Goal: Task Accomplishment & Management: Use online tool/utility

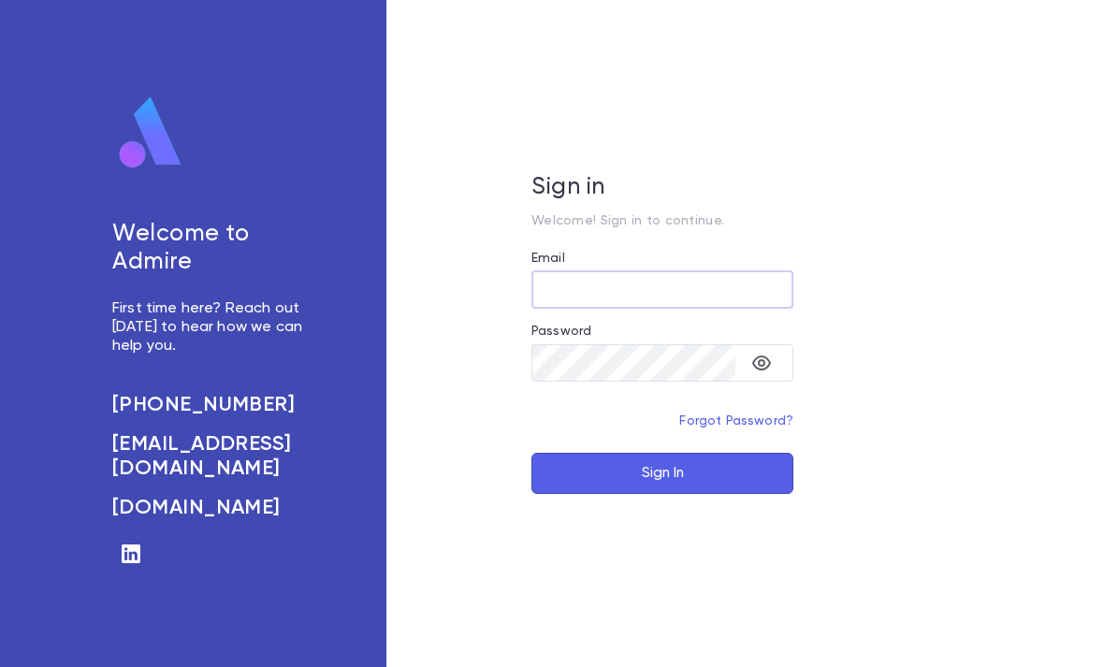
type input "**********"
click at [662, 494] on button "Sign In" at bounding box center [662, 473] width 262 height 41
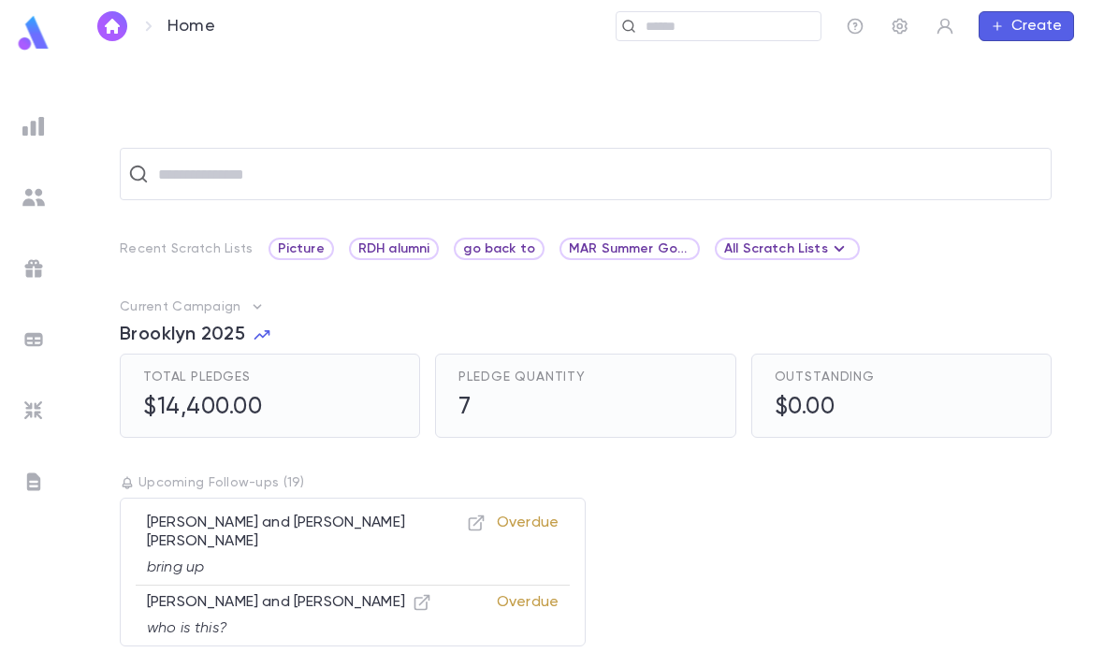
click at [289, 259] on div "Picture" at bounding box center [301, 249] width 65 height 22
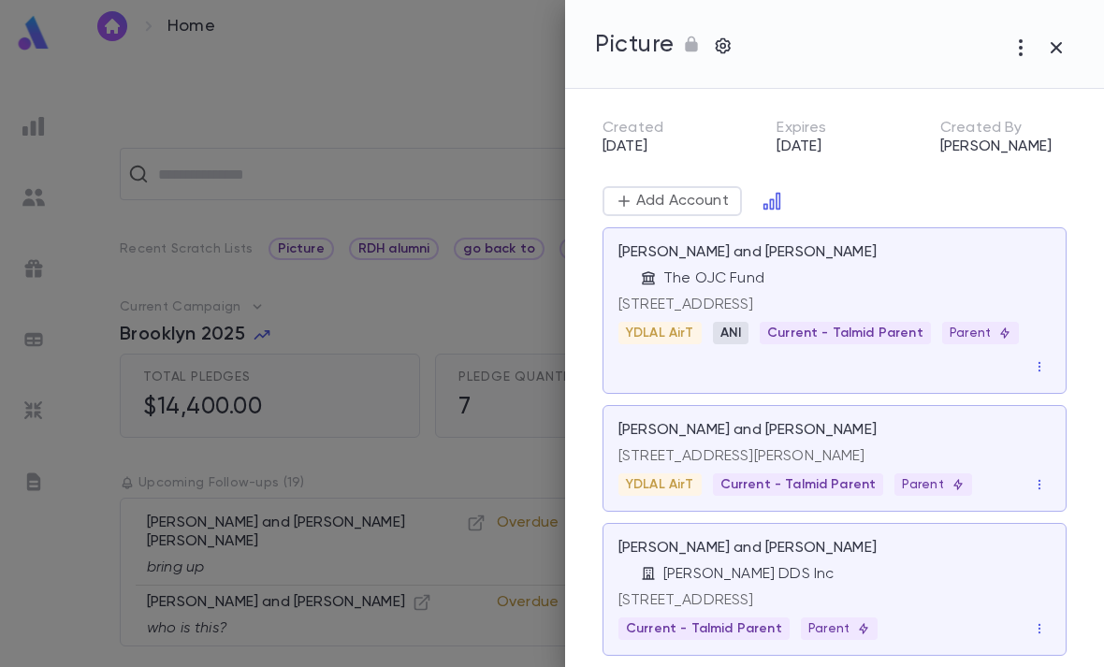
click at [768, 198] on icon "Open in Data Center" at bounding box center [772, 201] width 19 height 19
click at [759, 202] on button "Open in Data Center" at bounding box center [772, 201] width 30 height 30
click at [776, 204] on icon "Open in Data Center" at bounding box center [771, 201] width 17 height 17
click at [775, 212] on button "Open in Data Center" at bounding box center [772, 201] width 30 height 30
click at [772, 205] on icon "Open in Data Center" at bounding box center [771, 201] width 17 height 17
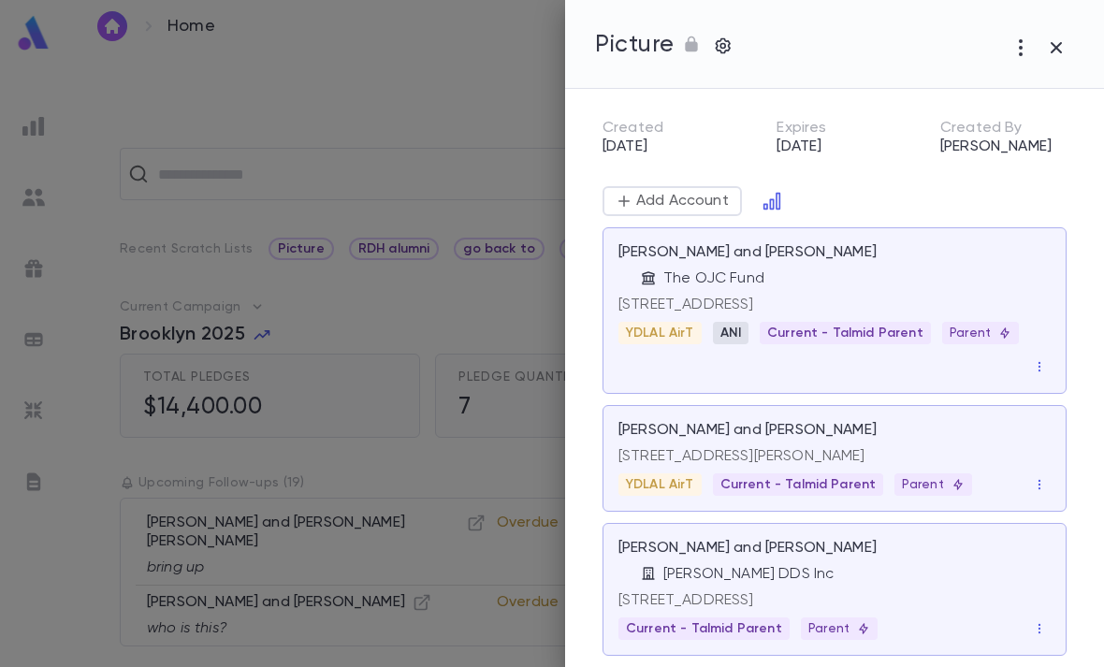
click at [782, 211] on button "Open in Data Center" at bounding box center [772, 201] width 30 height 30
click at [765, 213] on button "Open in Data Center" at bounding box center [772, 201] width 30 height 30
click at [765, 212] on button "Open in Data Center" at bounding box center [772, 201] width 30 height 30
click at [702, 204] on p "Add Account" at bounding box center [681, 201] width 96 height 19
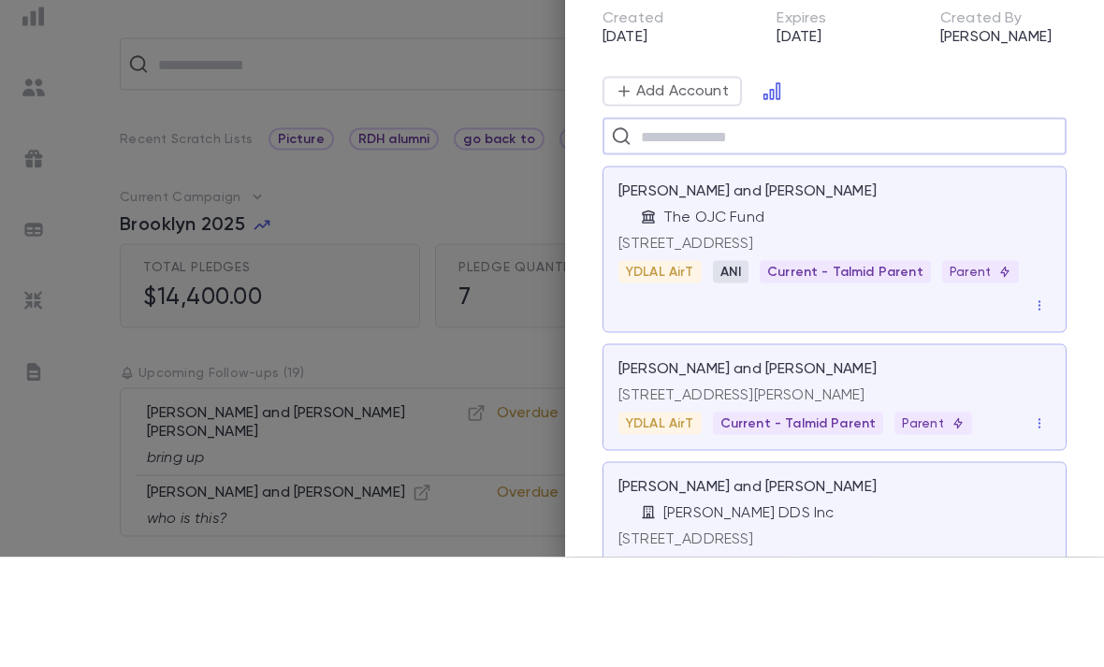
click at [916, 228] on input "text" at bounding box center [846, 246] width 423 height 36
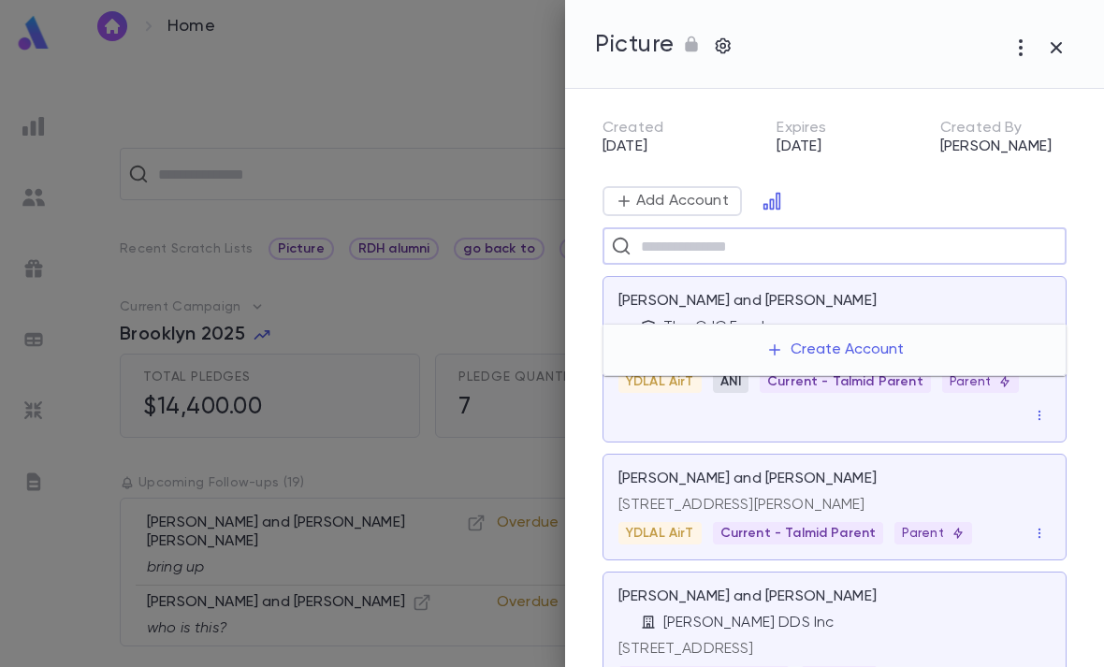
click at [767, 206] on icon "Open in Data Center" at bounding box center [772, 201] width 19 height 19
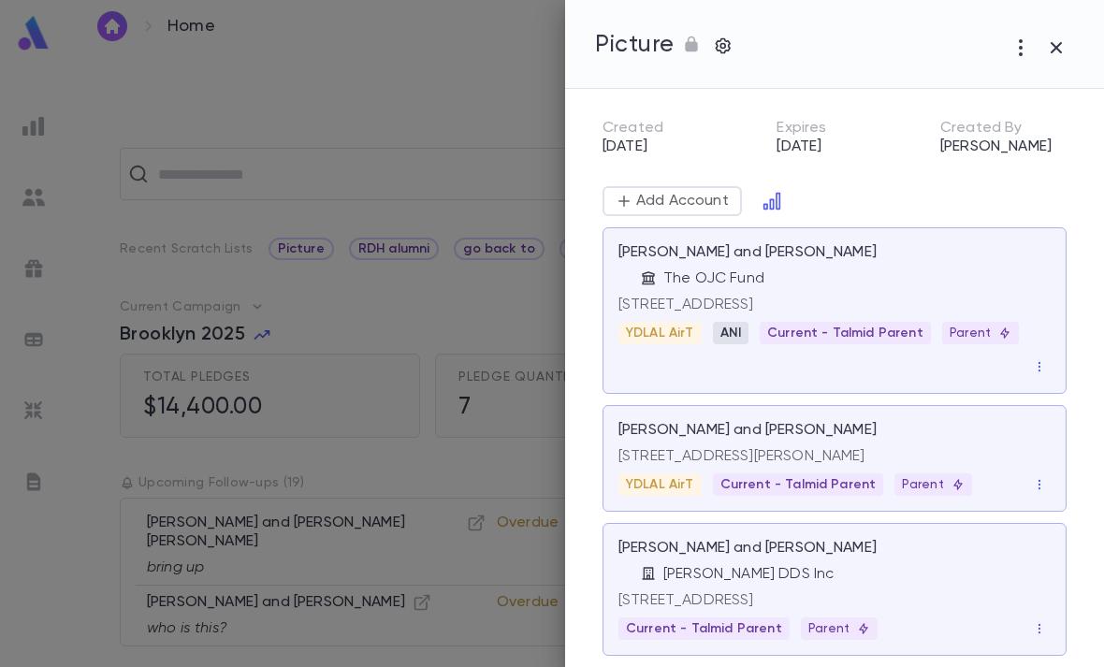
click at [773, 207] on icon "Open in Data Center" at bounding box center [772, 201] width 19 height 19
click at [772, 206] on icon "Open in Data Center" at bounding box center [771, 201] width 17 height 17
click at [777, 201] on icon "Open in Data Center" at bounding box center [772, 201] width 19 height 19
click at [776, 200] on icon "Open in Data Center" at bounding box center [771, 201] width 17 height 17
click at [772, 199] on icon "Open in Data Center" at bounding box center [771, 201] width 17 height 17
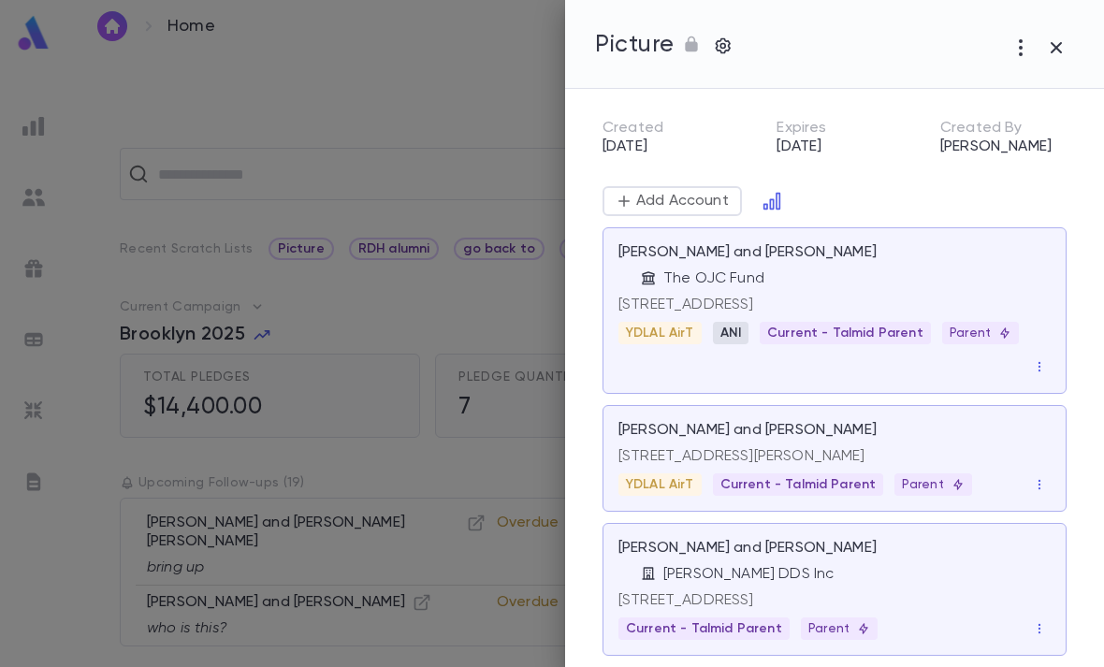
click at [771, 199] on icon "Open in Data Center" at bounding box center [771, 201] width 17 height 17
click at [777, 198] on icon "Open in Data Center" at bounding box center [772, 201] width 19 height 19
click at [35, 137] on div at bounding box center [552, 333] width 1104 height 667
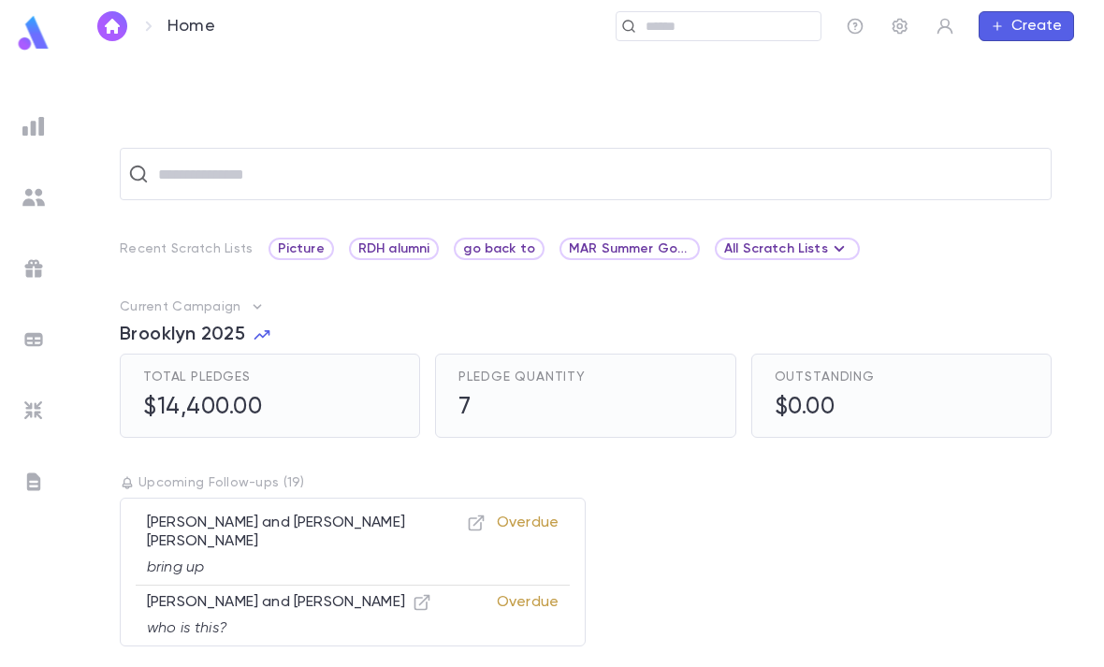
click at [382, 241] on span "RDH alumni" at bounding box center [394, 248] width 87 height 15
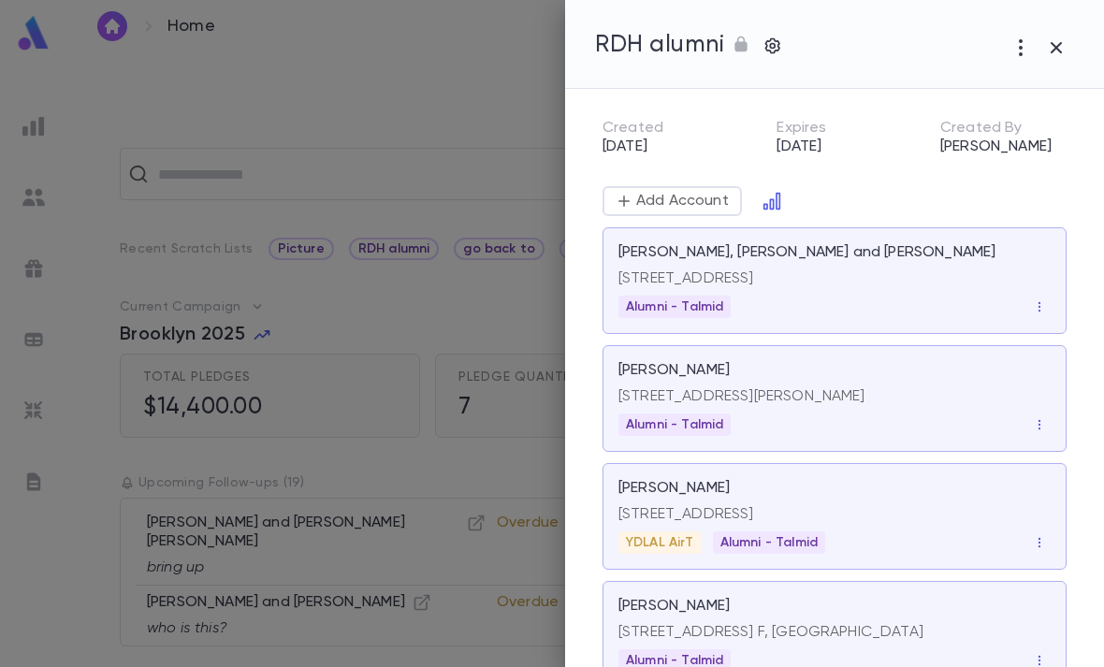
click at [768, 209] on icon "Open in Data Center" at bounding box center [771, 201] width 17 height 17
click at [771, 200] on icon "Open in Data Center" at bounding box center [771, 201] width 17 height 17
click at [770, 200] on icon "Open in Data Center" at bounding box center [771, 201] width 17 height 17
click at [420, 161] on div at bounding box center [552, 333] width 1104 height 667
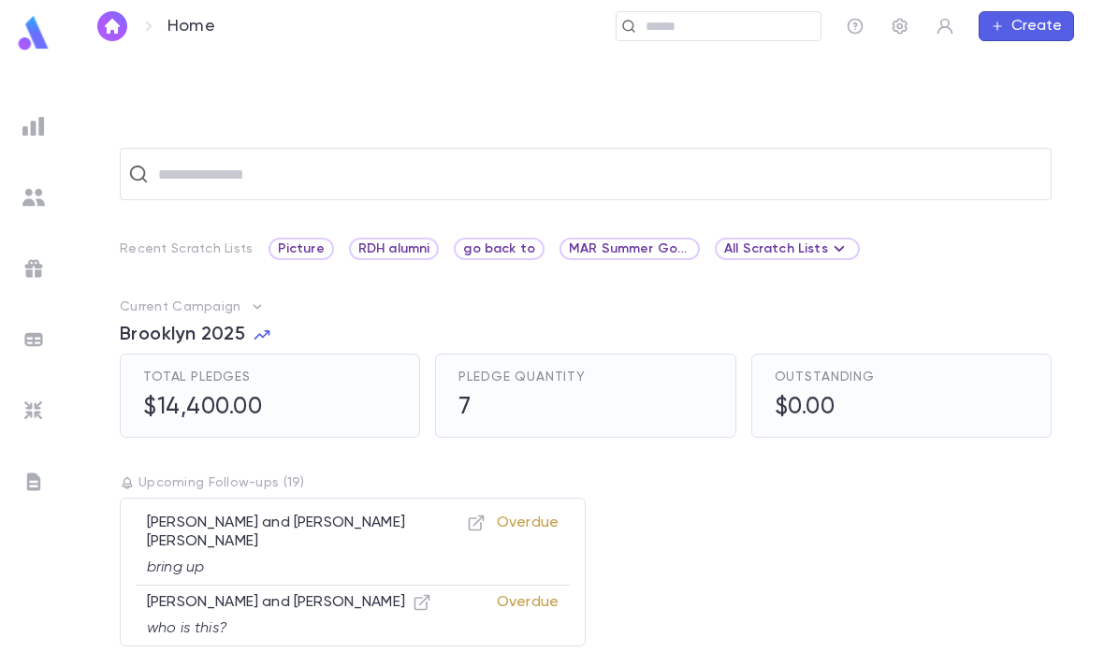
click at [20, 139] on div at bounding box center [34, 126] width 34 height 34
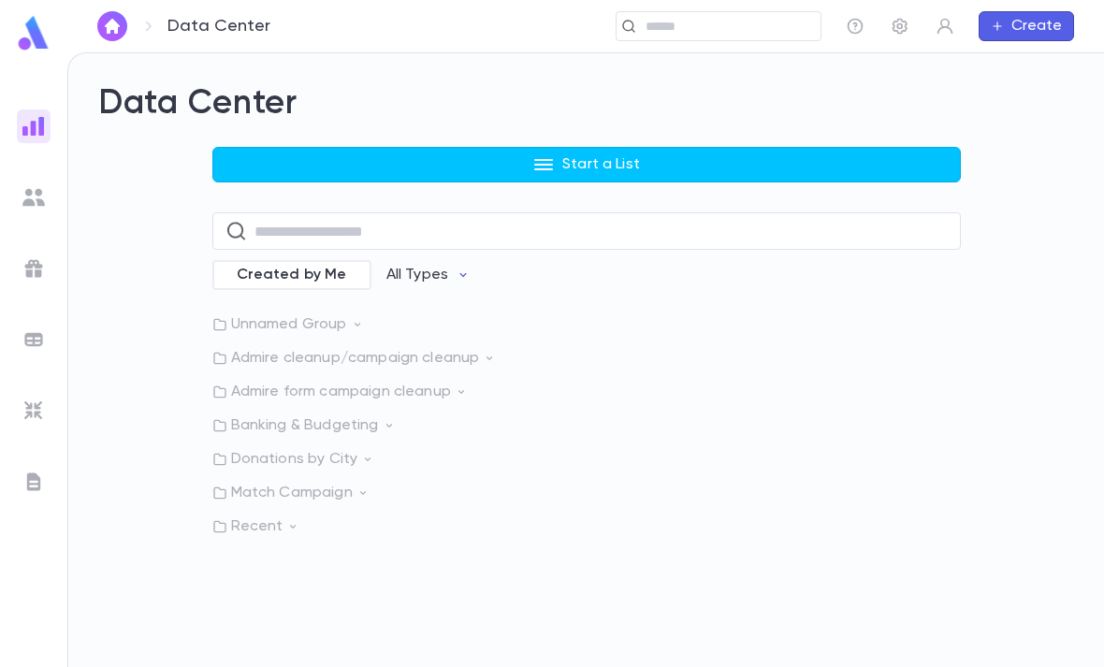
click at [668, 147] on button "Start a List" at bounding box center [586, 165] width 749 height 36
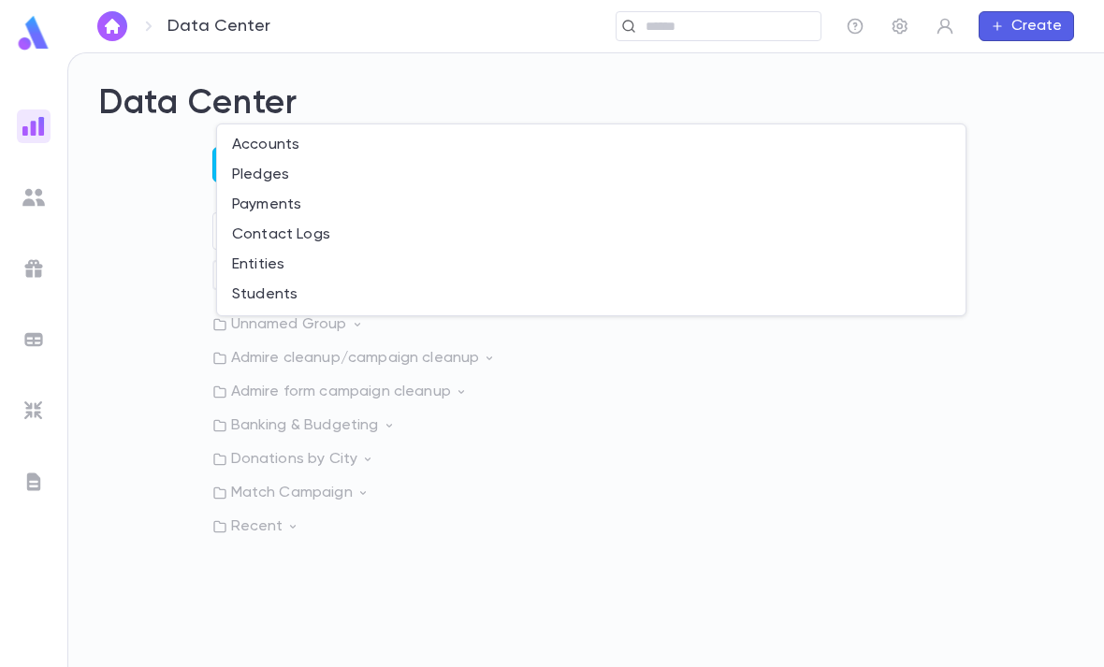
click at [555, 151] on li "Accounts" at bounding box center [591, 145] width 749 height 30
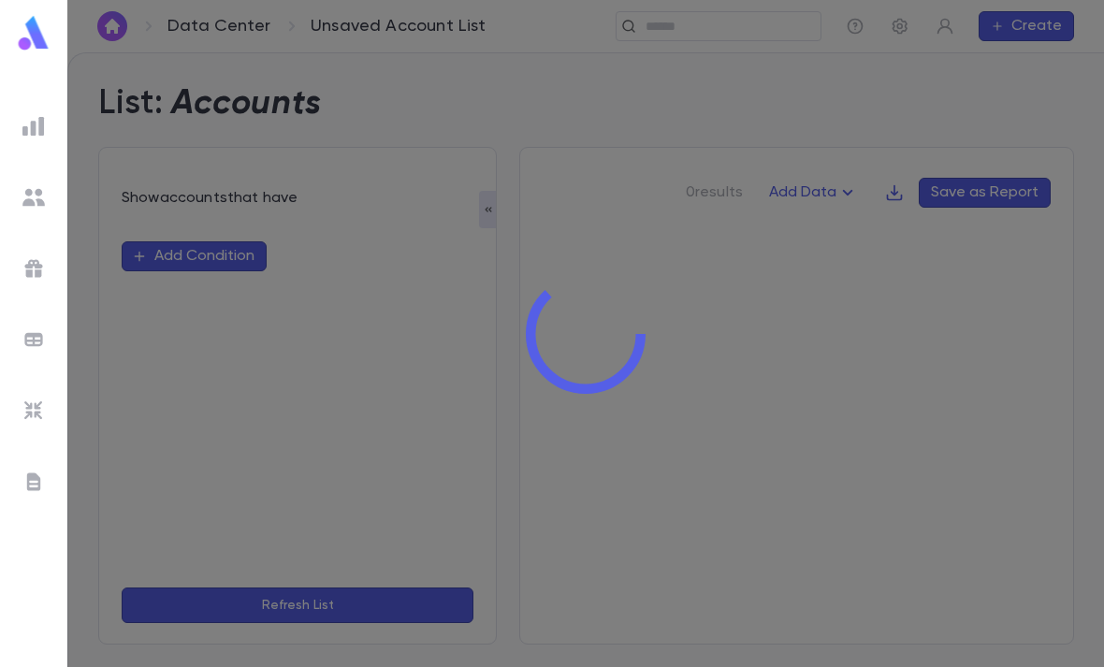
click at [218, 213] on div at bounding box center [585, 333] width 1037 height 667
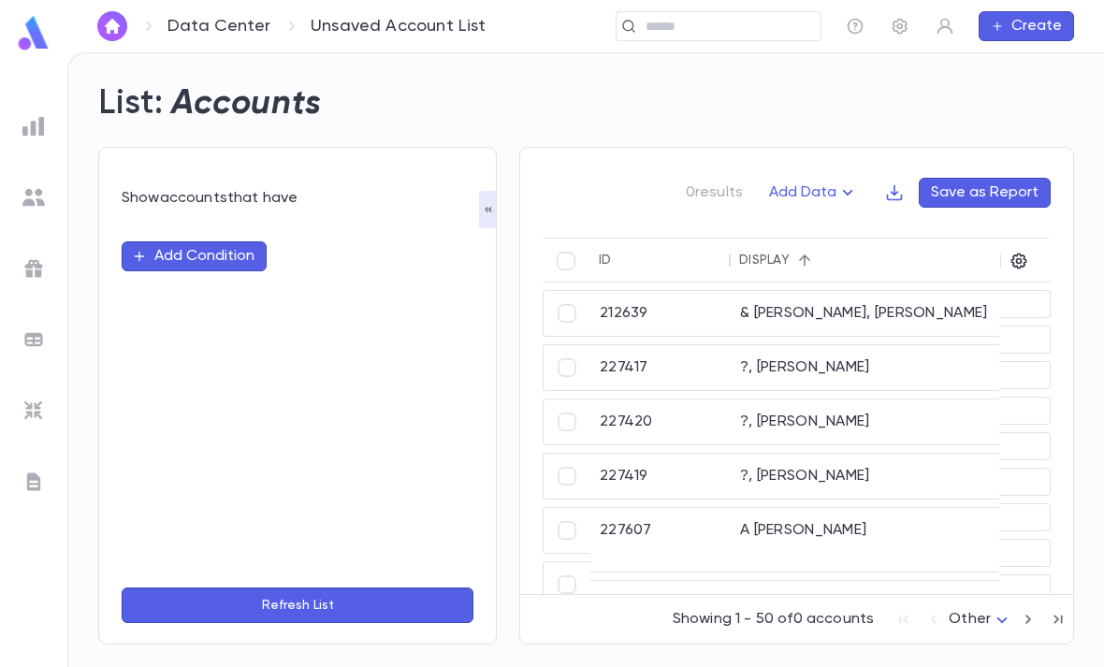
click at [232, 241] on button "Add Condition" at bounding box center [194, 256] width 145 height 30
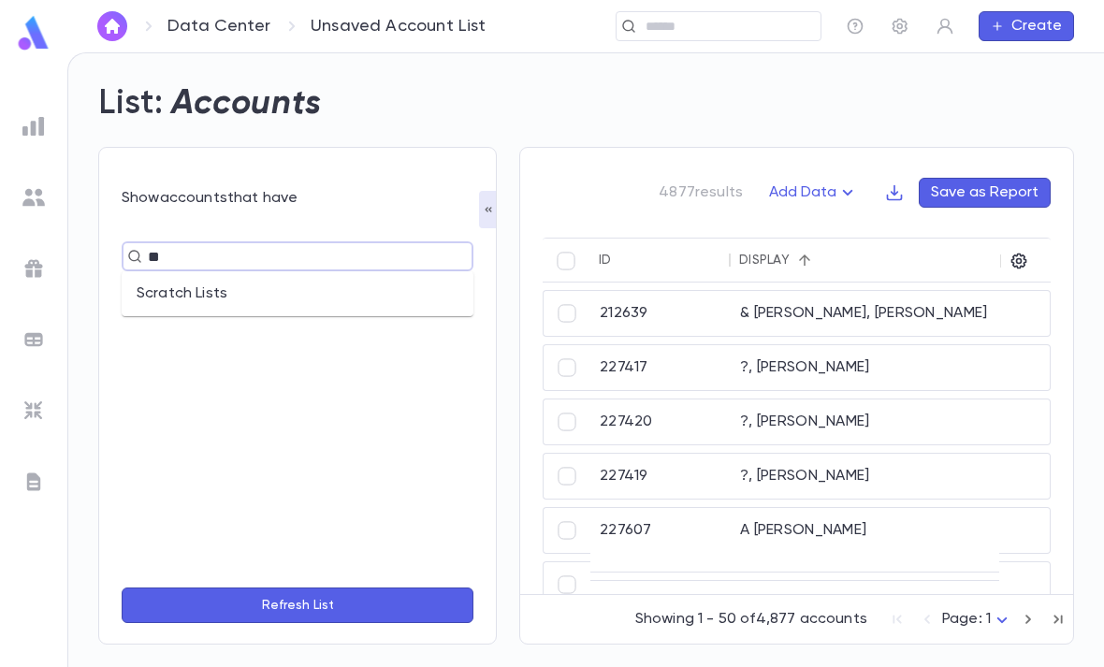
type input "***"
click at [377, 279] on li "Scratch Lists" at bounding box center [298, 294] width 352 height 30
click at [423, 273] on input "text" at bounding box center [368, 291] width 113 height 36
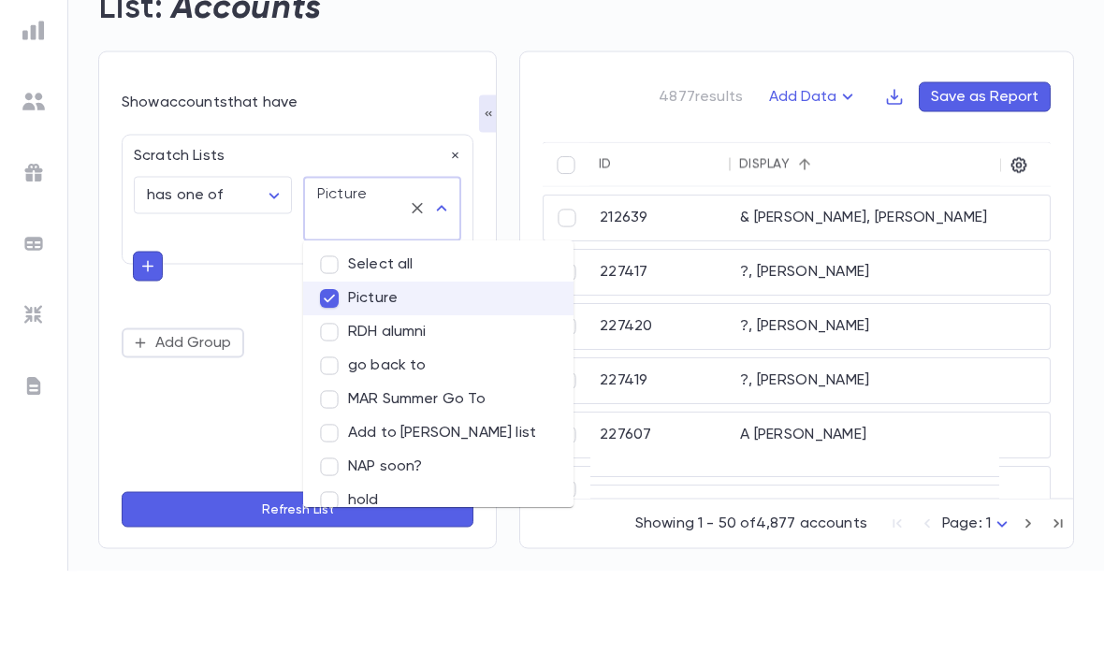
scroll to position [60, 0]
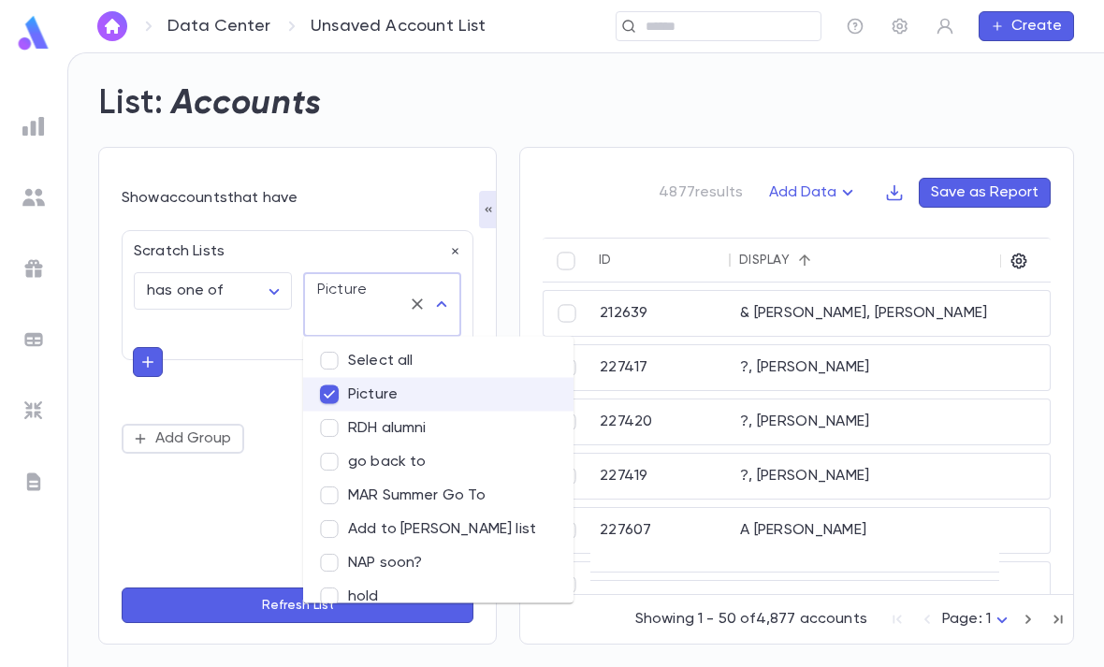
click at [348, 601] on button "Refresh List" at bounding box center [298, 606] width 352 height 36
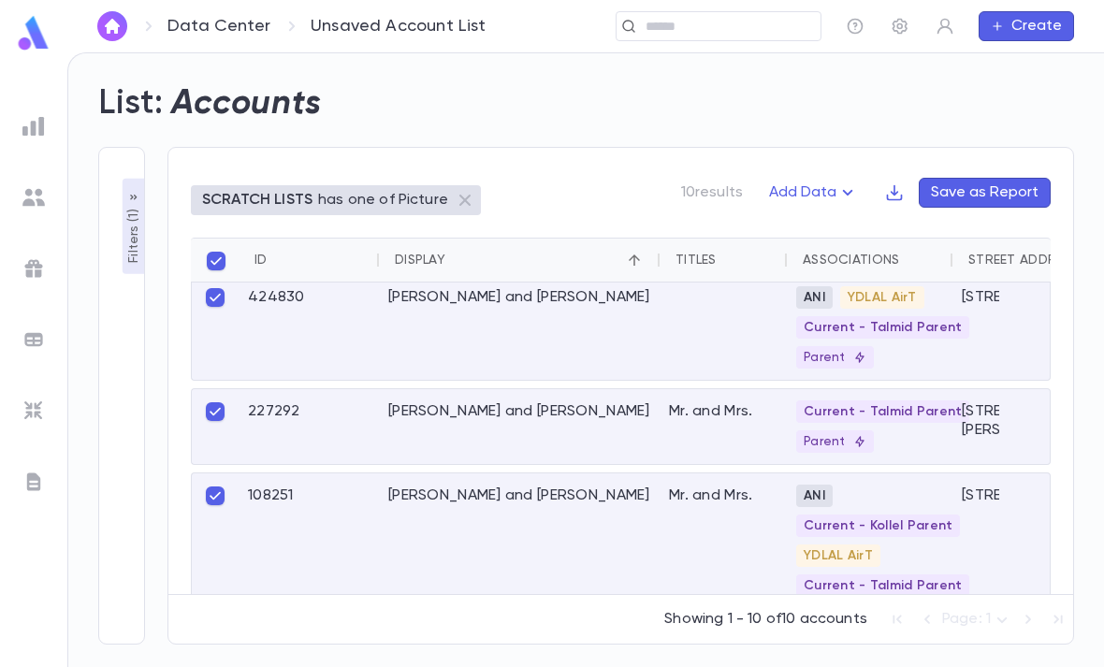
scroll to position [673, 0]
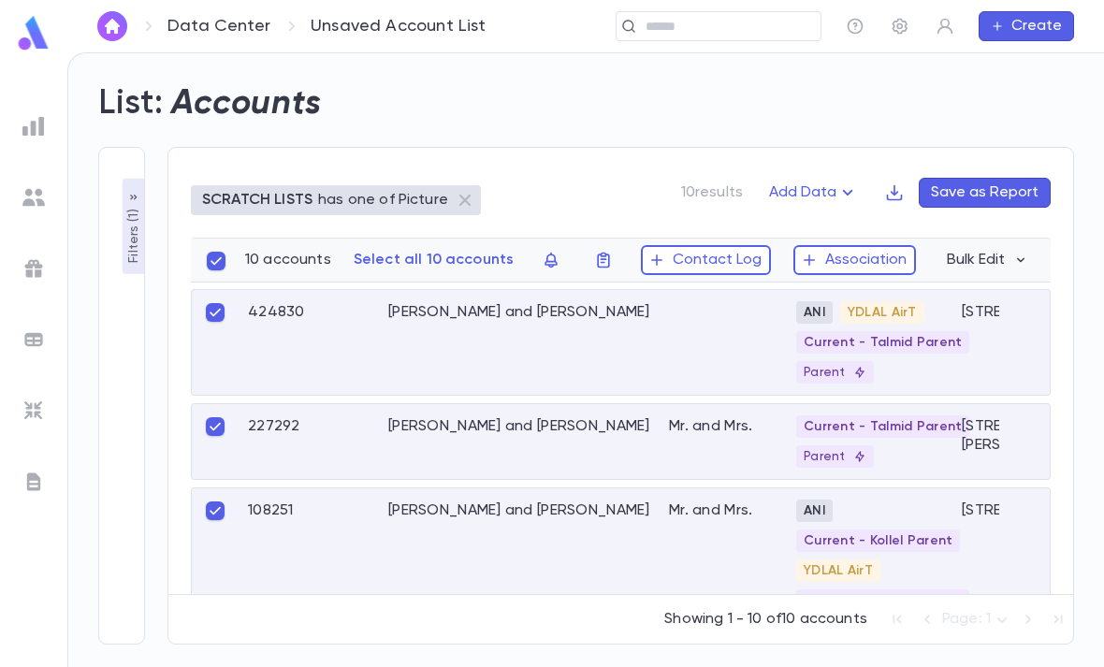
click at [709, 245] on button "Contact Log" at bounding box center [706, 260] width 130 height 30
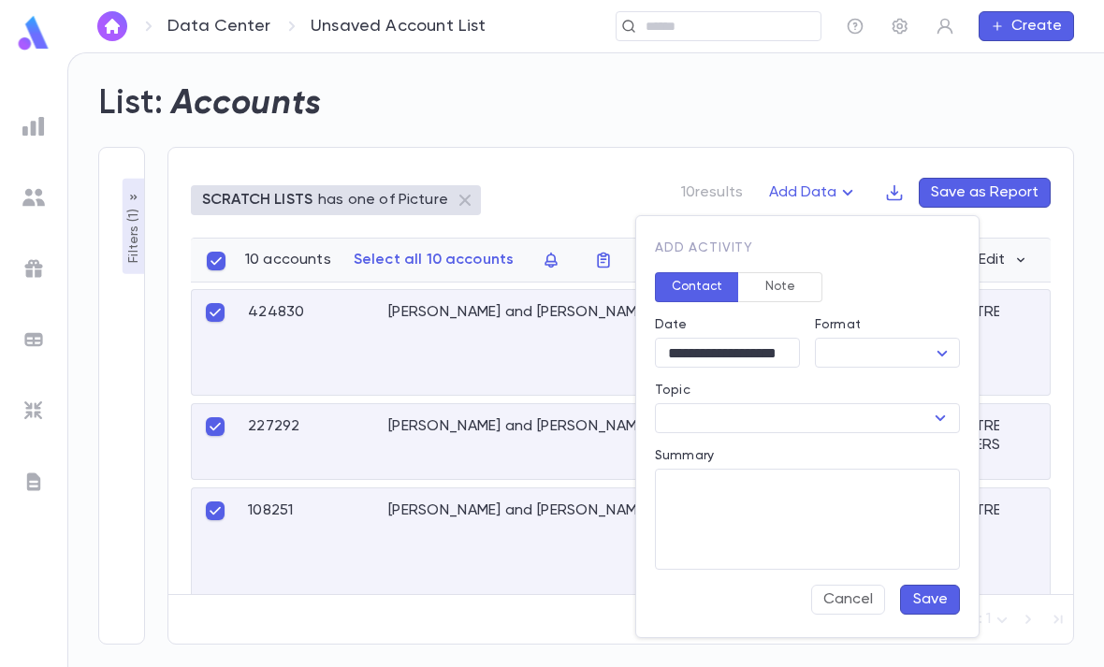
click at [745, 350] on input "**********" at bounding box center [727, 353] width 145 height 29
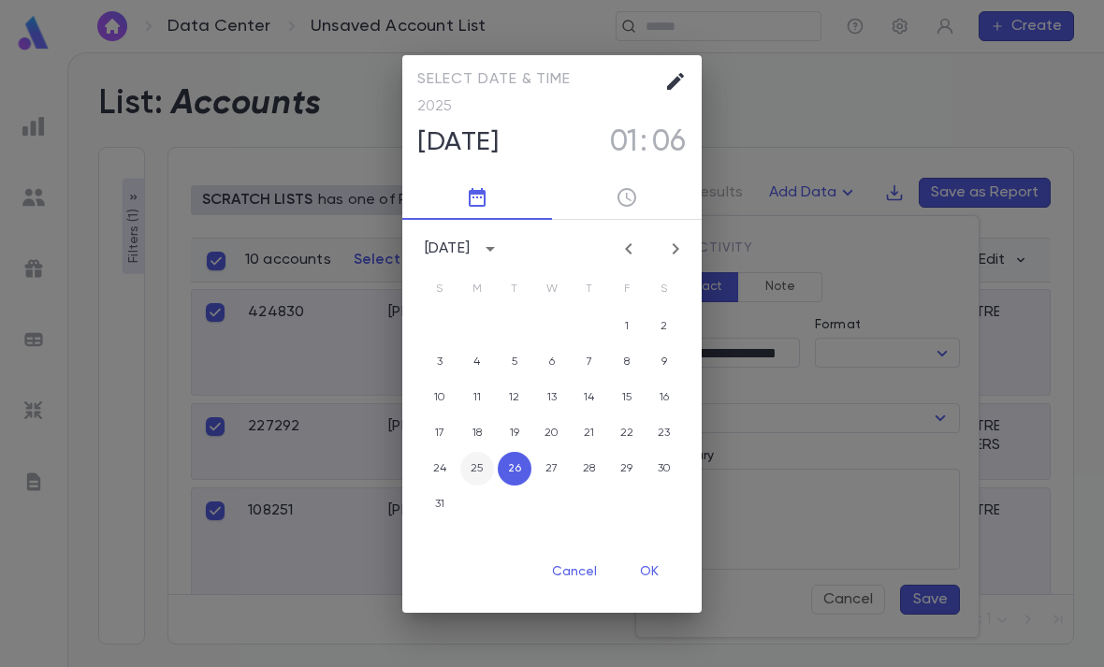
click at [483, 473] on button "25" at bounding box center [477, 469] width 34 height 34
type input "**********"
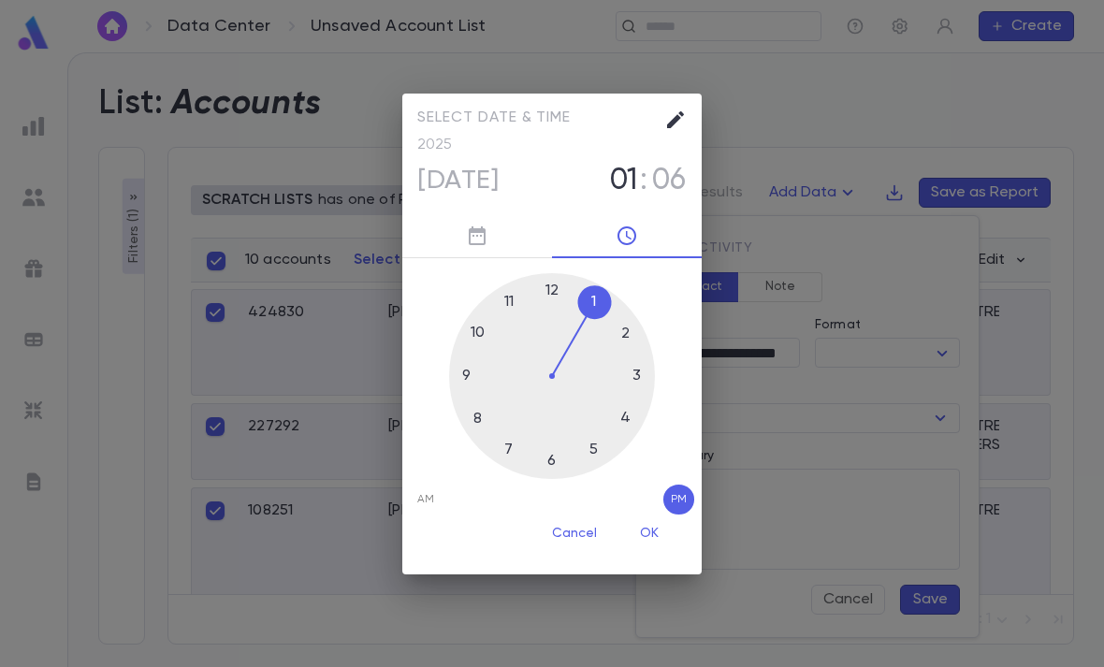
click at [645, 538] on button "OK" at bounding box center [649, 534] width 60 height 36
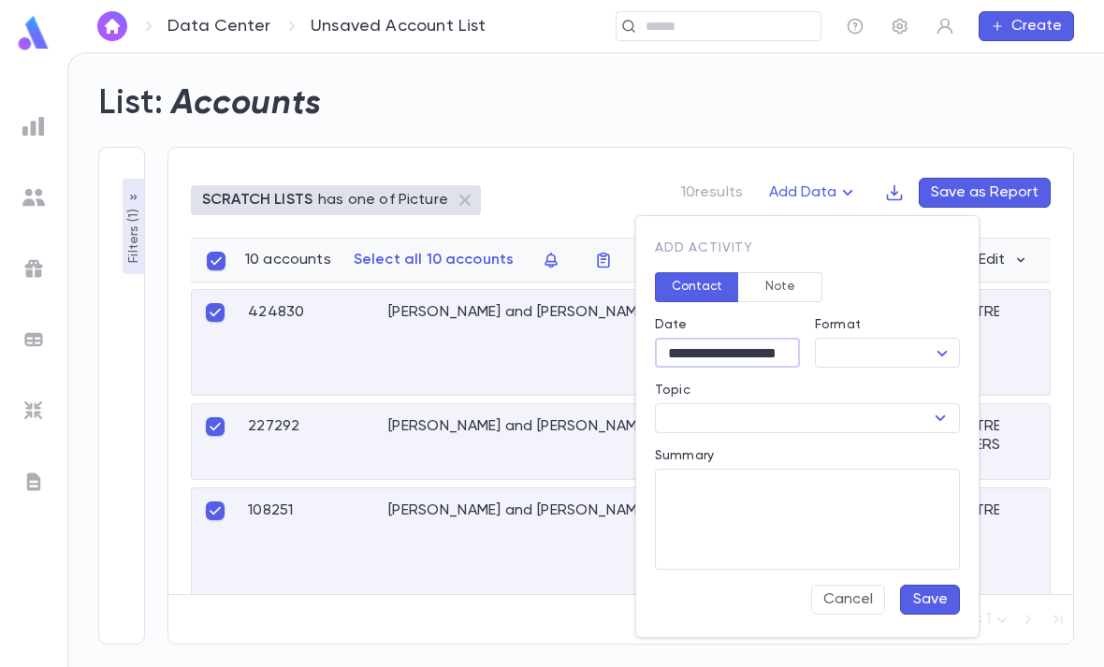
click at [894, 365] on body "**********" at bounding box center [552, 359] width 1104 height 615
click at [865, 480] on span "SMS" at bounding box center [891, 479] width 113 height 19
type input "***"
click at [826, 406] on input "Topic" at bounding box center [792, 418] width 263 height 26
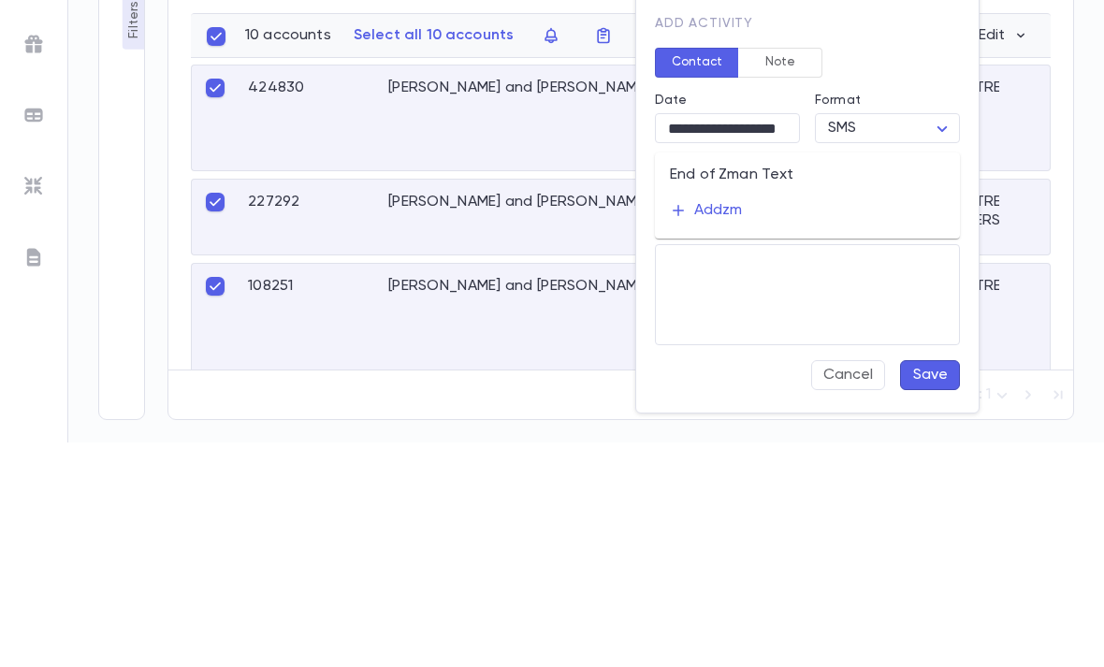
type input "*"
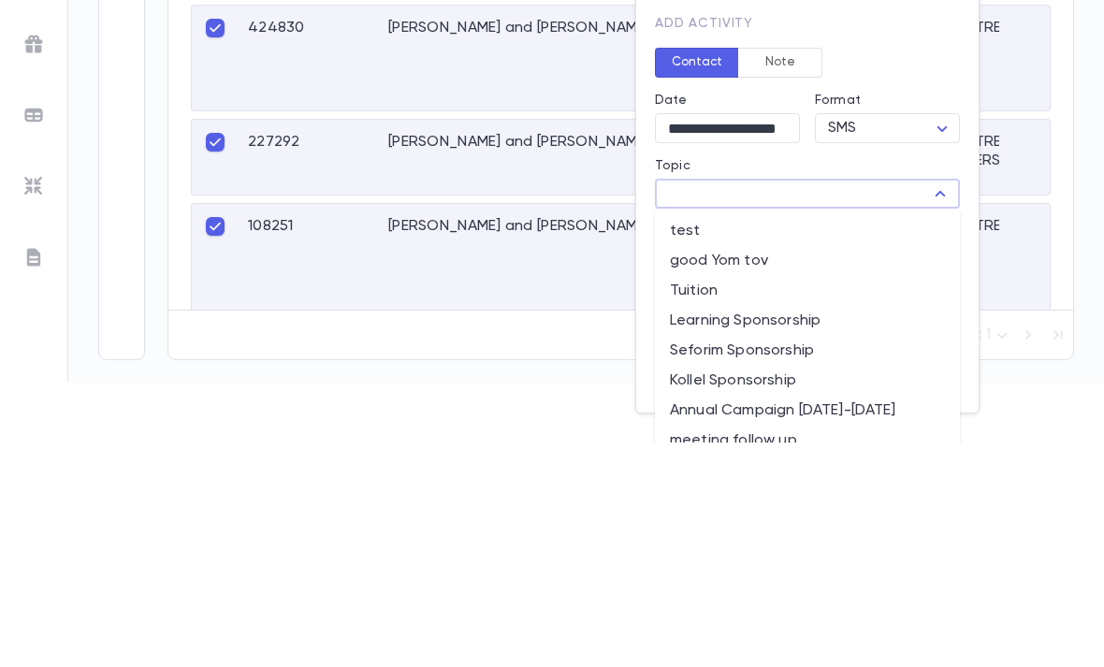
type input "*"
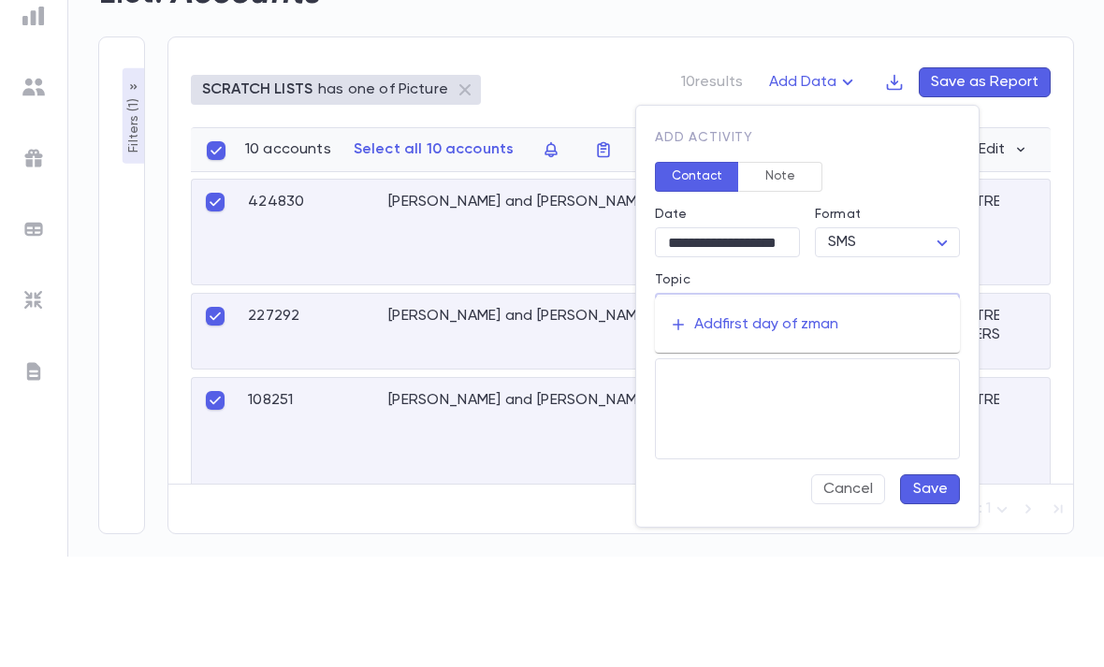
click at [764, 426] on div "Add first day of zman" at bounding box center [766, 435] width 144 height 19
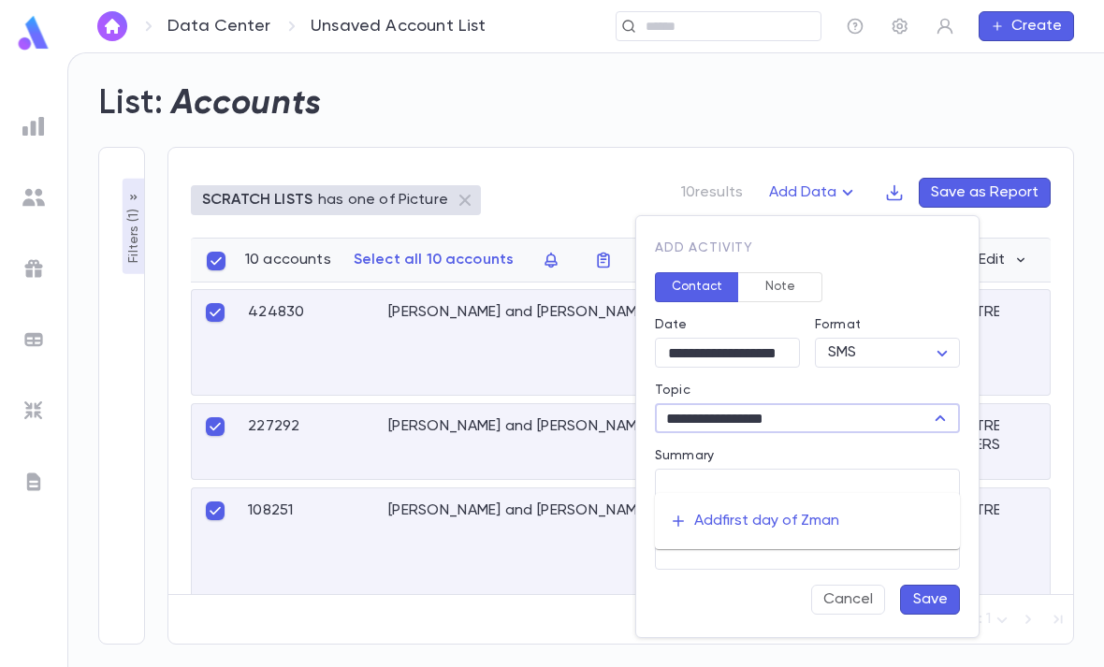
type input "**********"
click at [696, 527] on textarea "Summary" at bounding box center [807, 519] width 279 height 101
click at [712, 419] on input "Topic" at bounding box center [792, 418] width 263 height 26
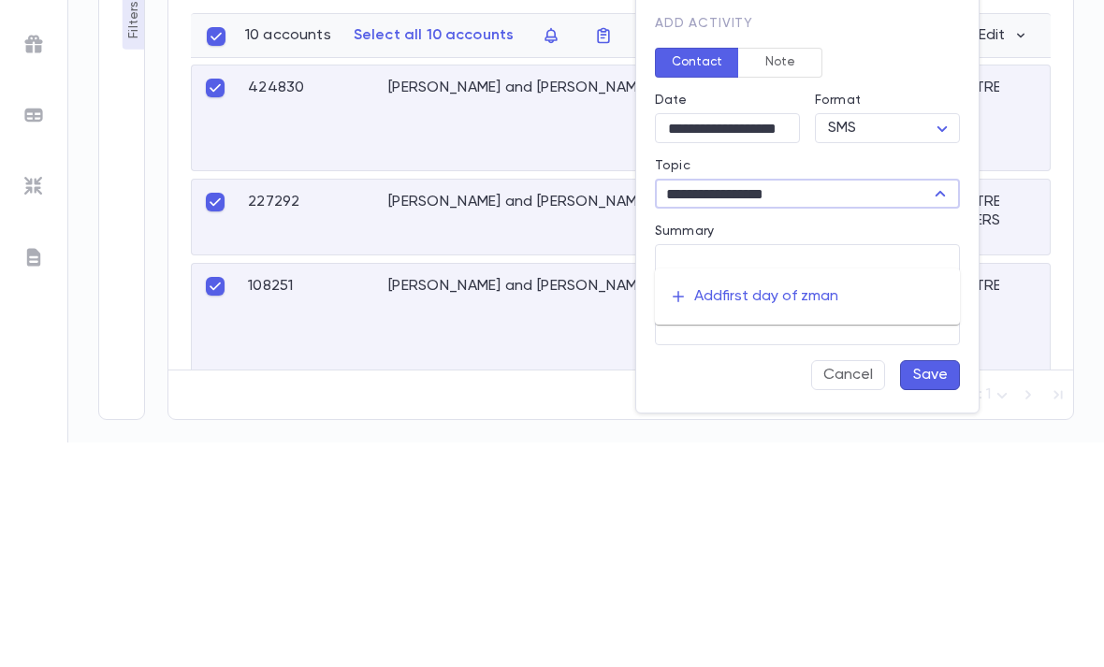
click at [724, 512] on div "Add first day of zman" at bounding box center [766, 521] width 144 height 19
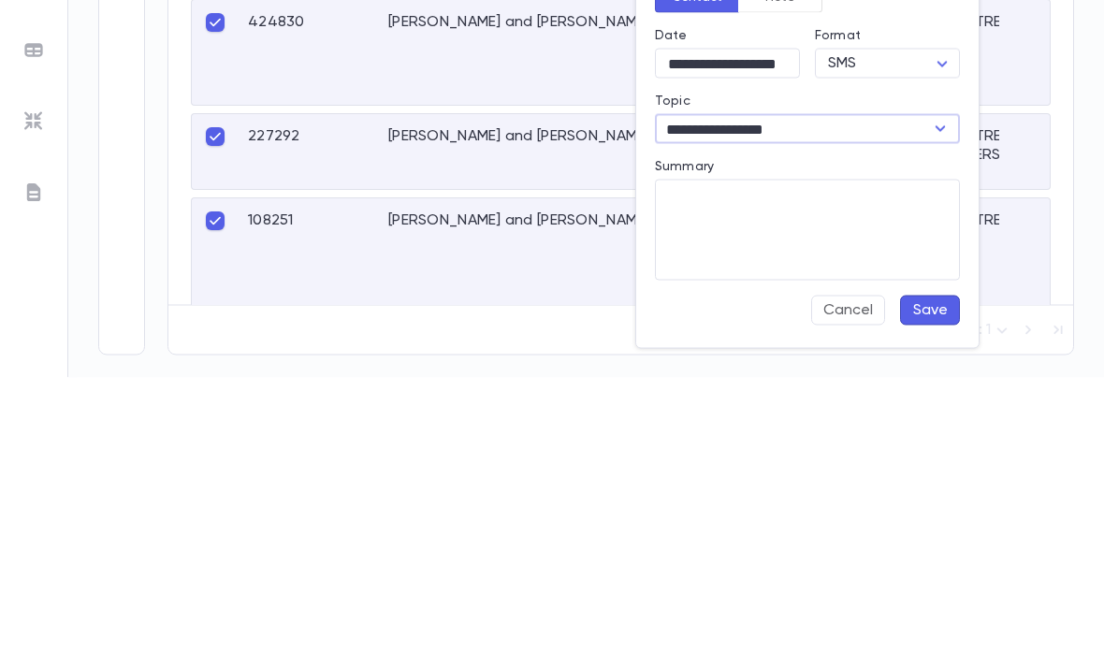
type input "**********"
click at [787, 469] on textarea "Summary" at bounding box center [807, 519] width 279 height 101
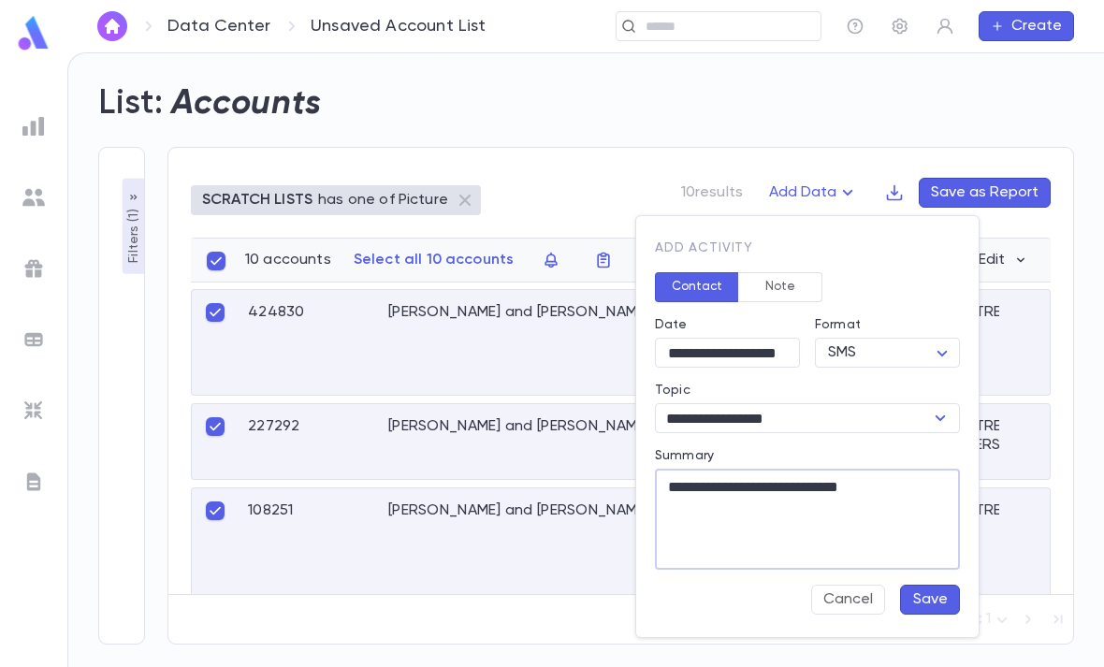
type textarea "**********"
click at [937, 597] on button "Save" at bounding box center [930, 600] width 60 height 30
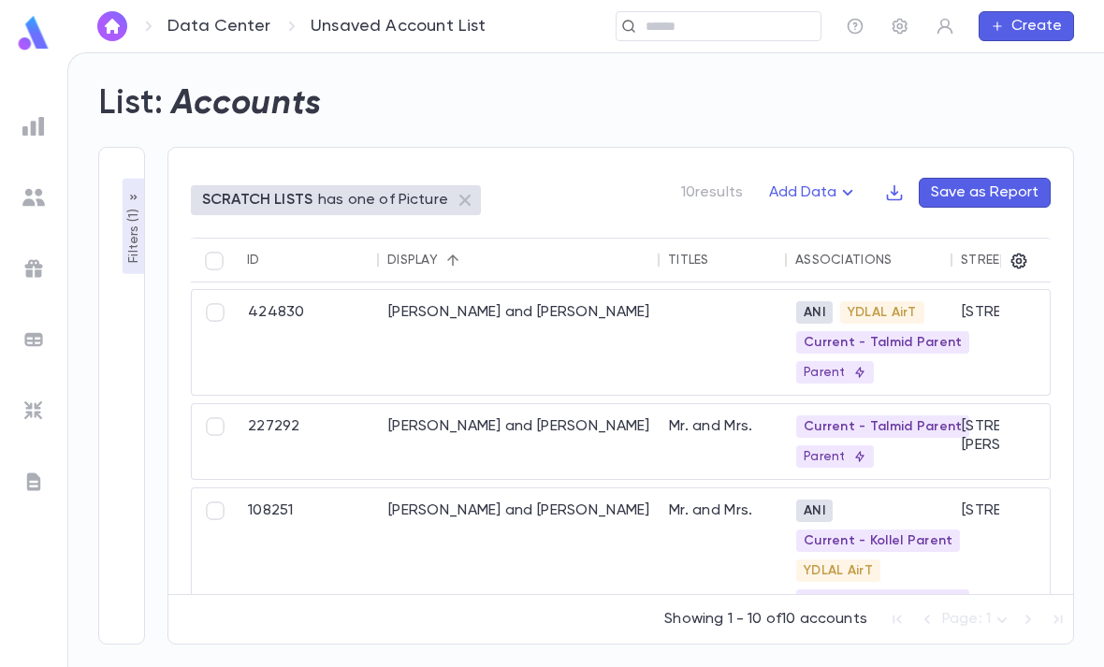
click at [24, 135] on img at bounding box center [33, 126] width 22 height 22
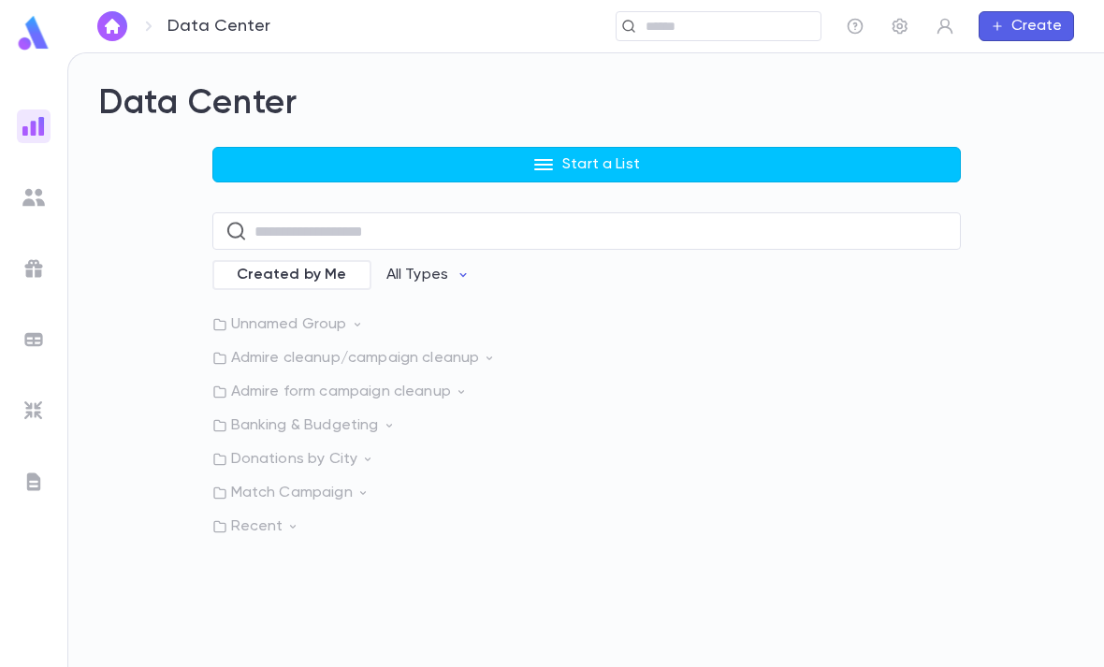
click at [326, 147] on button "Start a List" at bounding box center [586, 165] width 749 height 36
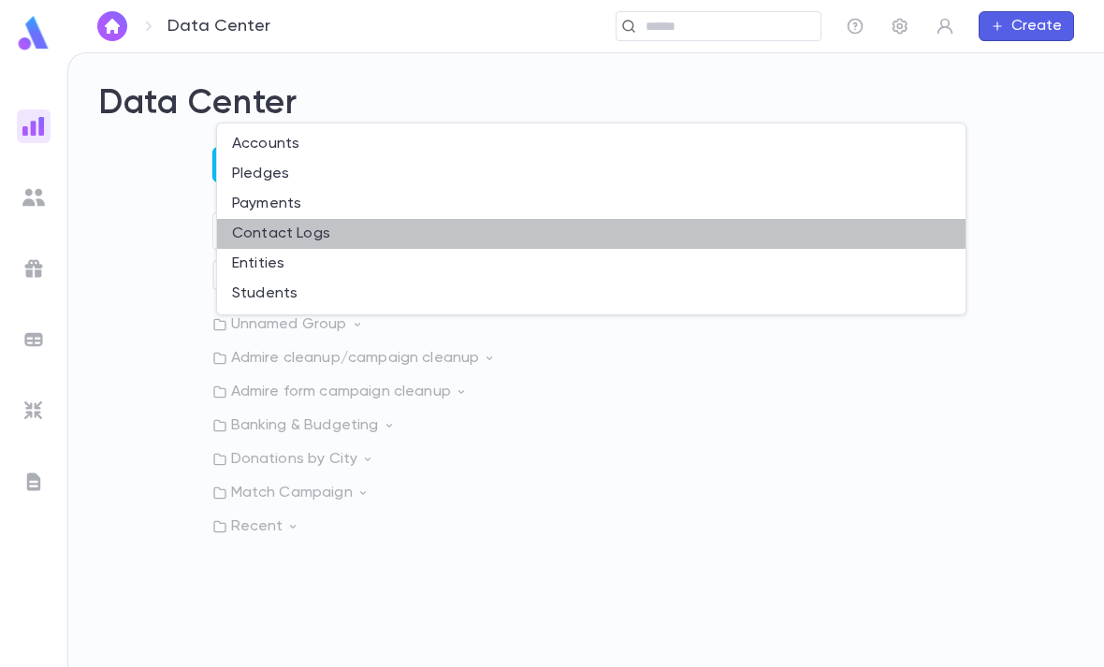
click at [277, 235] on li "Contact Logs" at bounding box center [591, 234] width 749 height 30
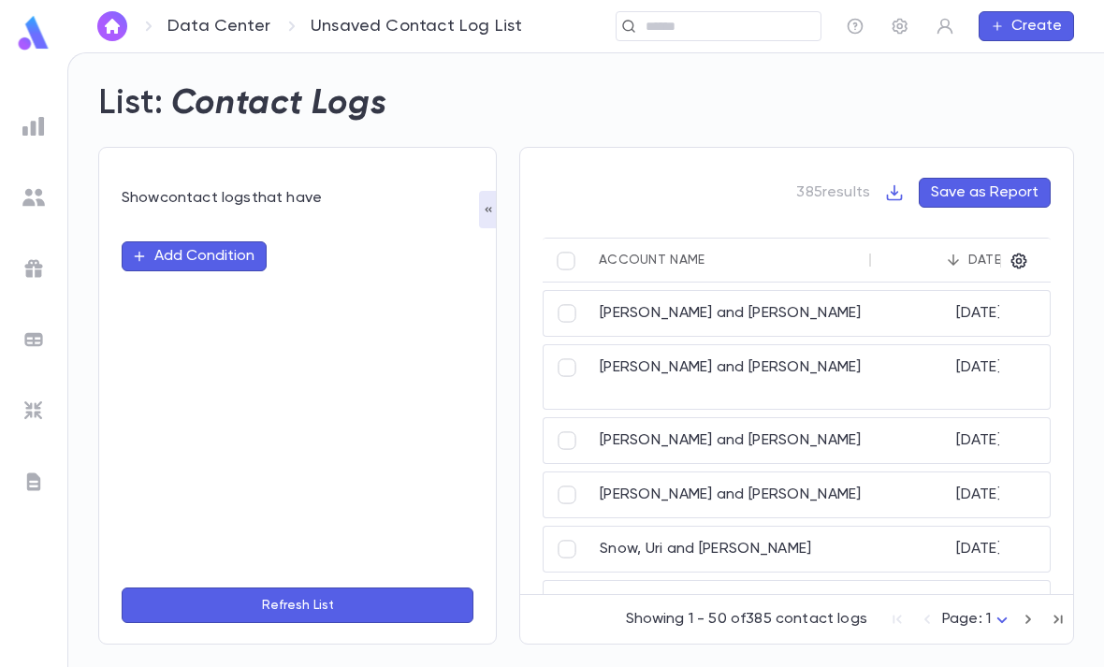
click at [181, 241] on button "Add Condition" at bounding box center [194, 256] width 145 height 30
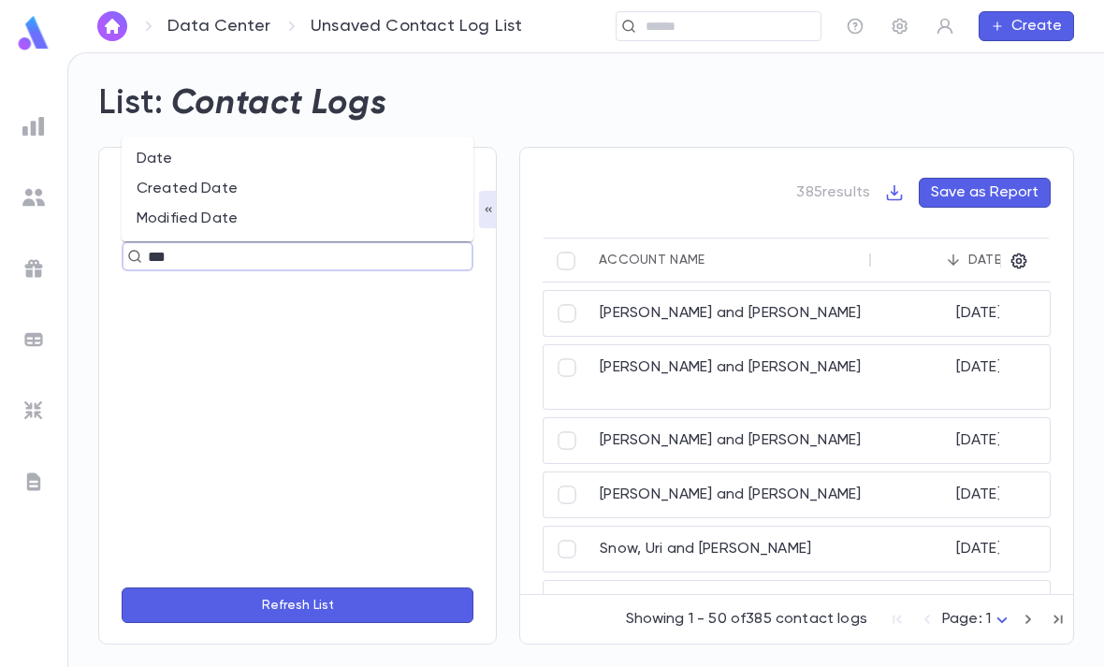
type input "****"
click at [166, 144] on li "Date" at bounding box center [298, 159] width 352 height 30
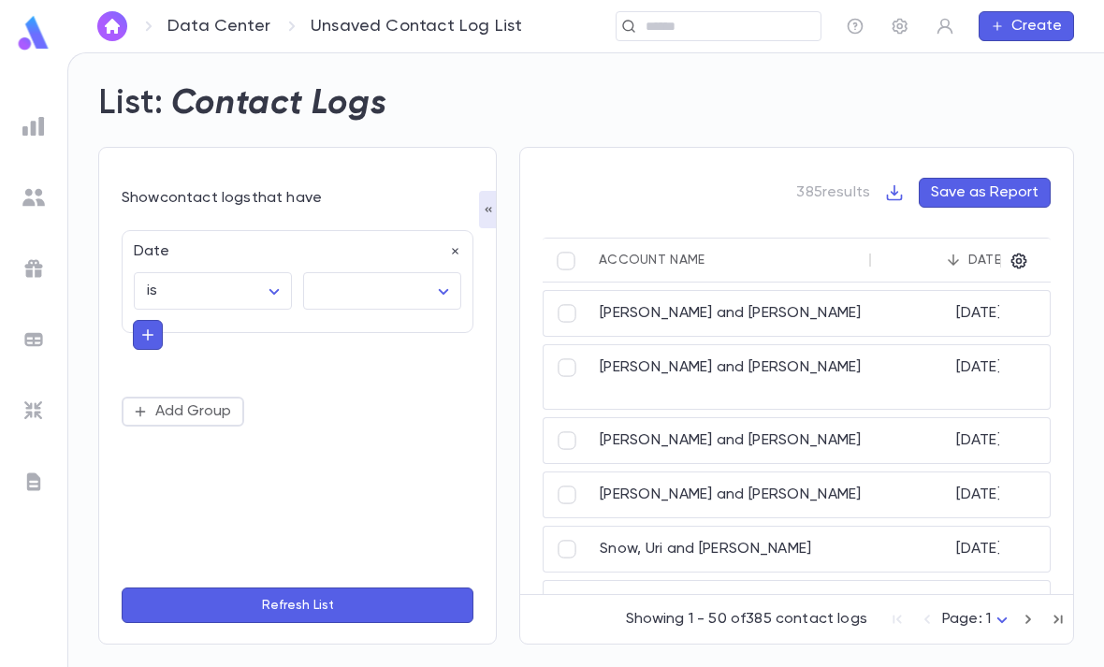
click at [408, 228] on body "Data Center Unsaved Contact Log List ​ Create List: Contact Logs Show contact l…" at bounding box center [552, 359] width 1104 height 615
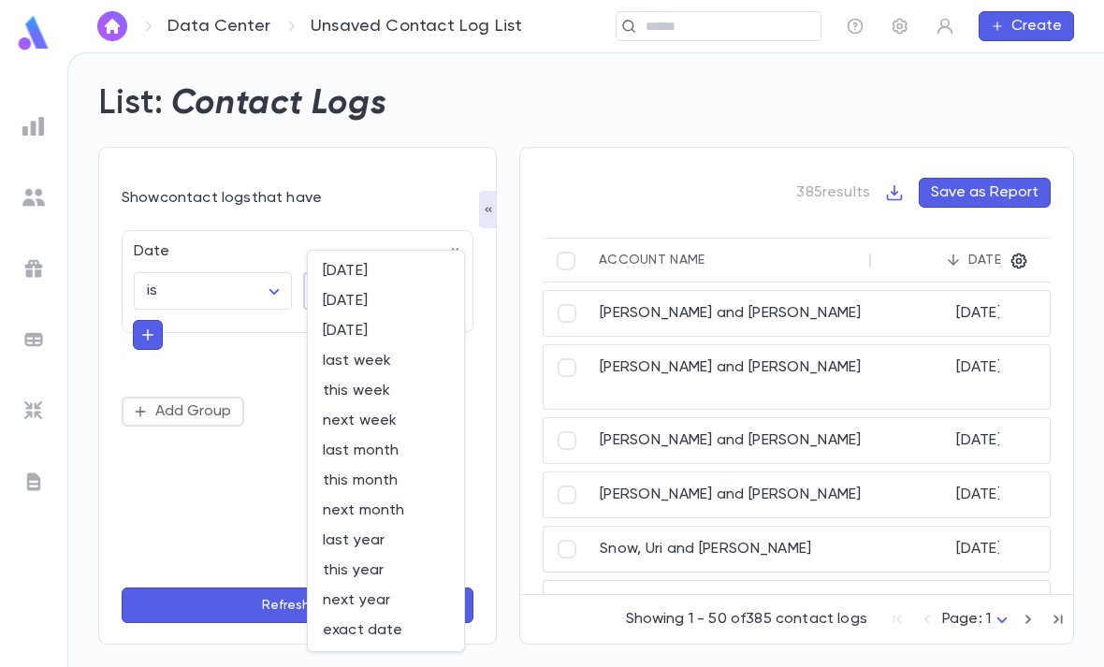
click at [385, 304] on span "yesterday" at bounding box center [386, 301] width 126 height 19
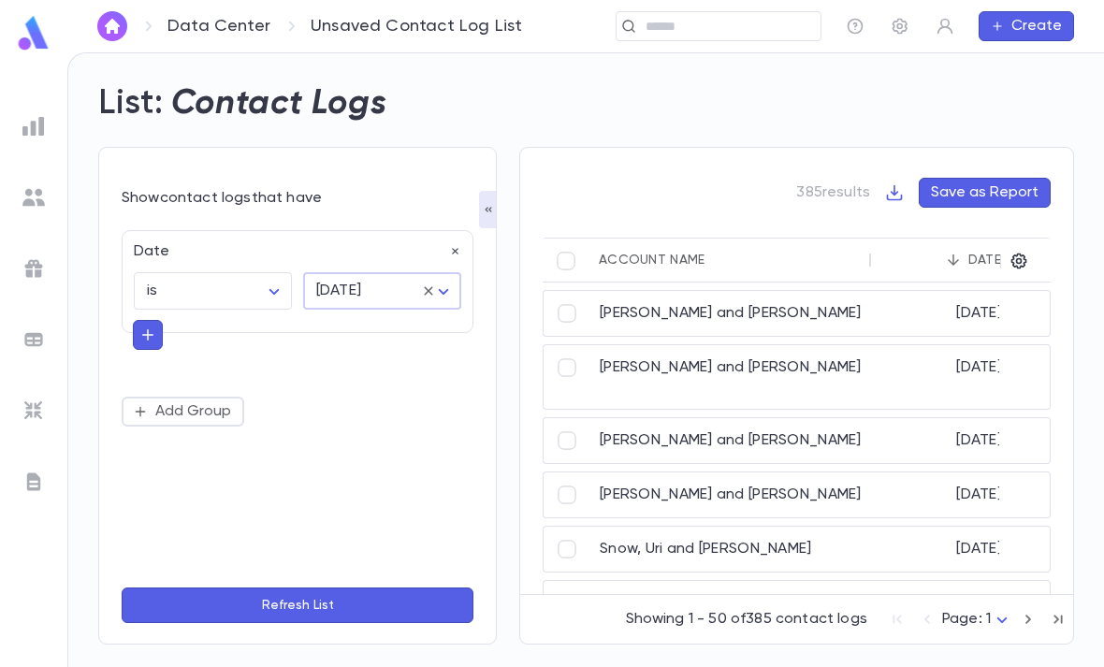
type input "*********"
click at [302, 601] on button "Refresh List" at bounding box center [298, 606] width 352 height 36
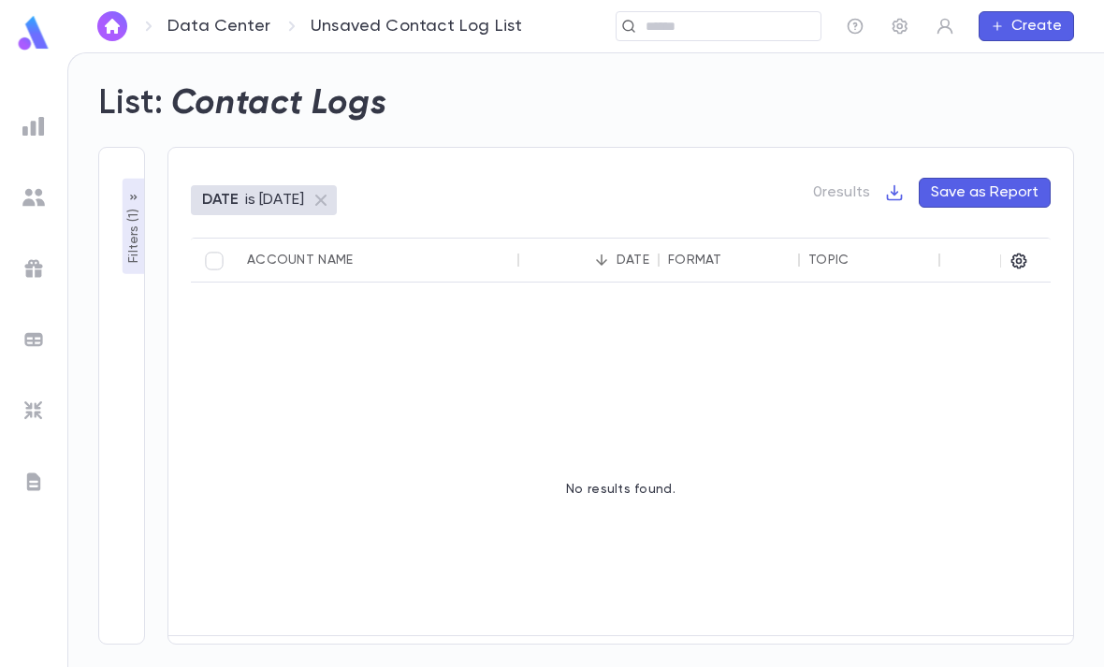
click at [125, 205] on p "Filters ( 1 )" at bounding box center [133, 234] width 19 height 58
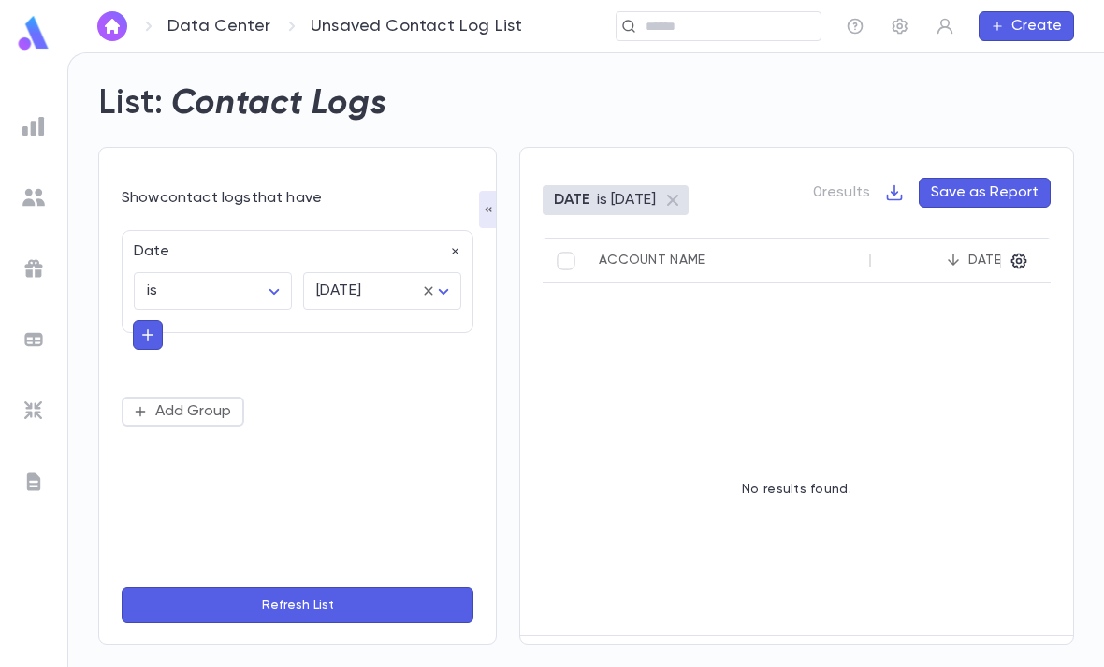
click at [740, 28] on input "text" at bounding box center [726, 27] width 173 height 18
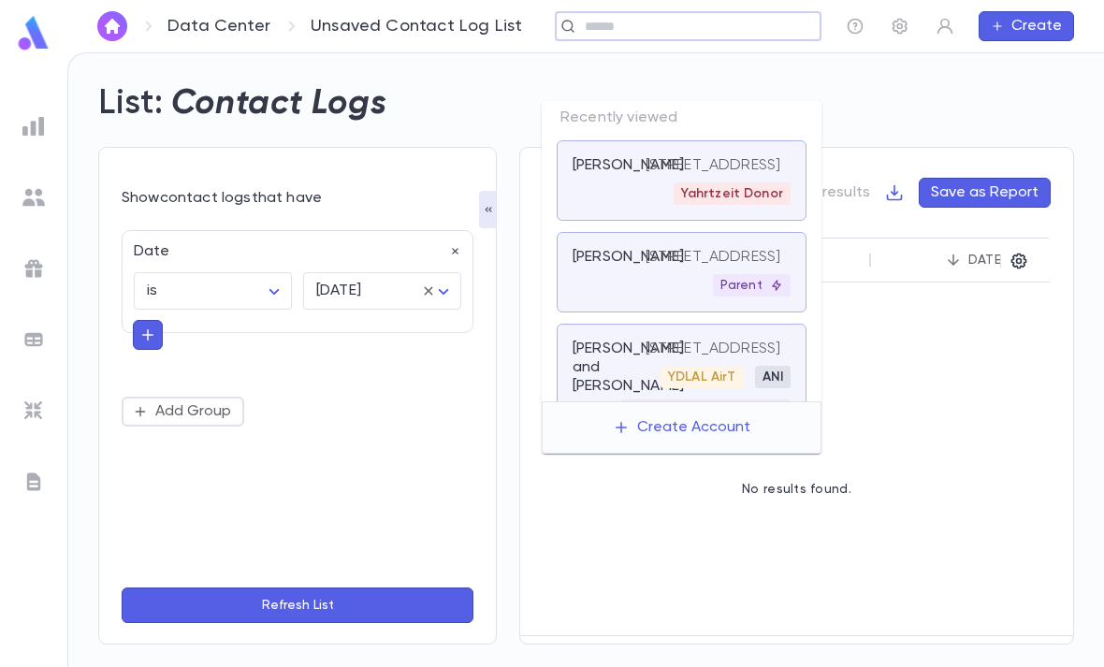
click at [397, 239] on body "Data Center Unsaved Contact Log List ​ Create List: Contact Logs Show contact l…" at bounding box center [552, 359] width 1104 height 615
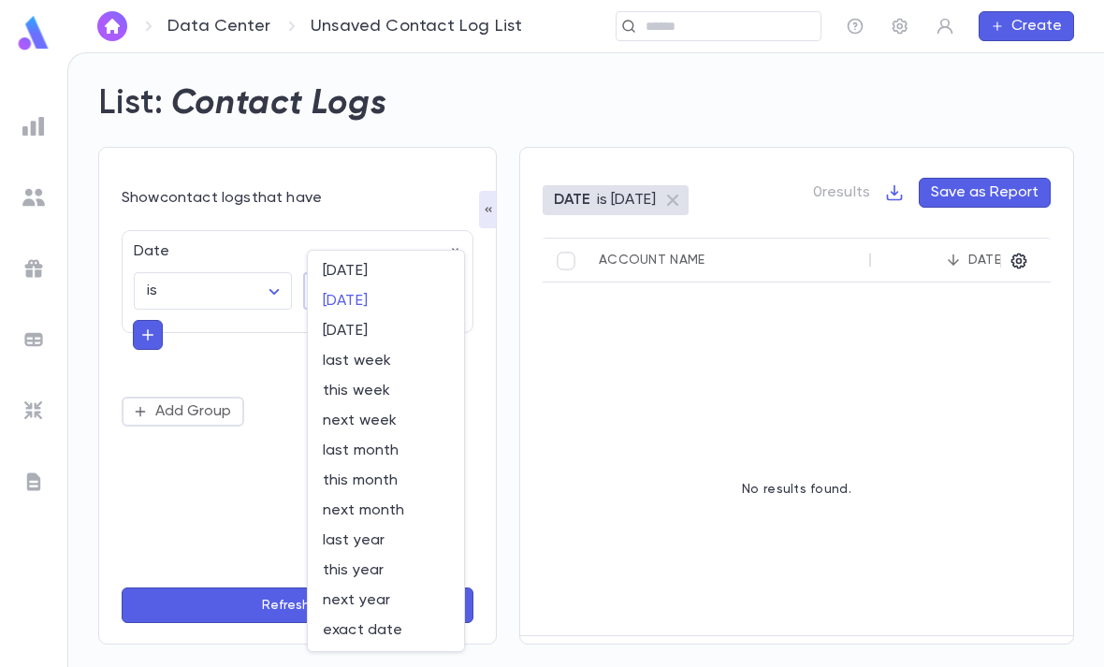
click at [383, 270] on span "today" at bounding box center [386, 271] width 126 height 19
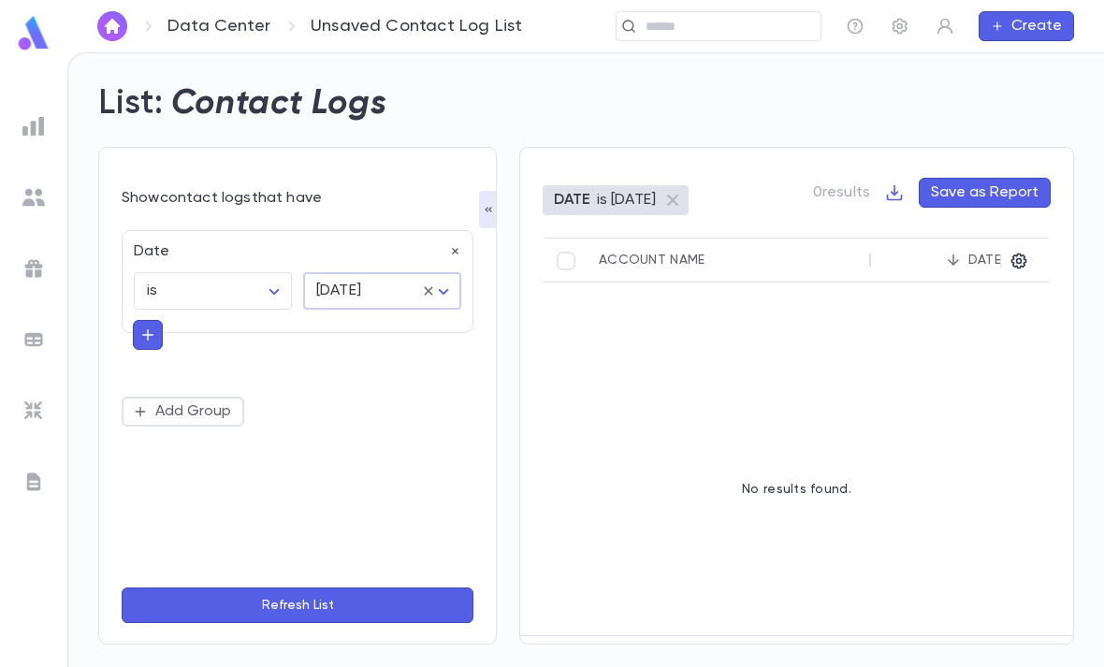
type input "*****"
click at [306, 615] on button "Refresh List" at bounding box center [298, 606] width 352 height 36
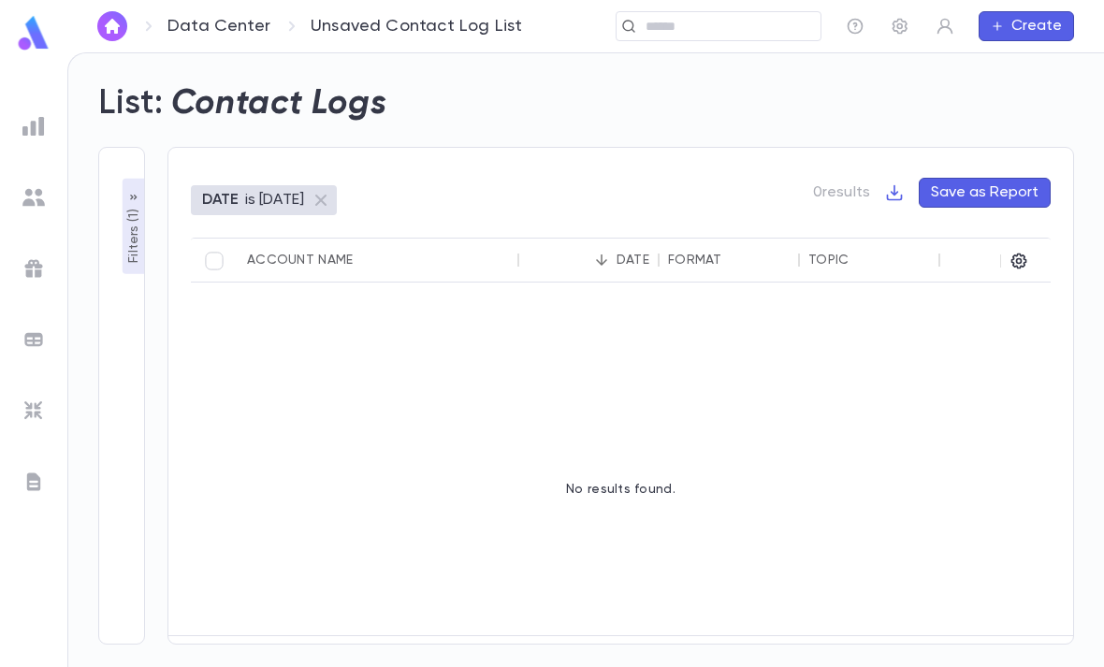
click at [2, 434] on ul at bounding box center [33, 384] width 67 height 565
click at [696, 32] on input "text" at bounding box center [726, 27] width 173 height 18
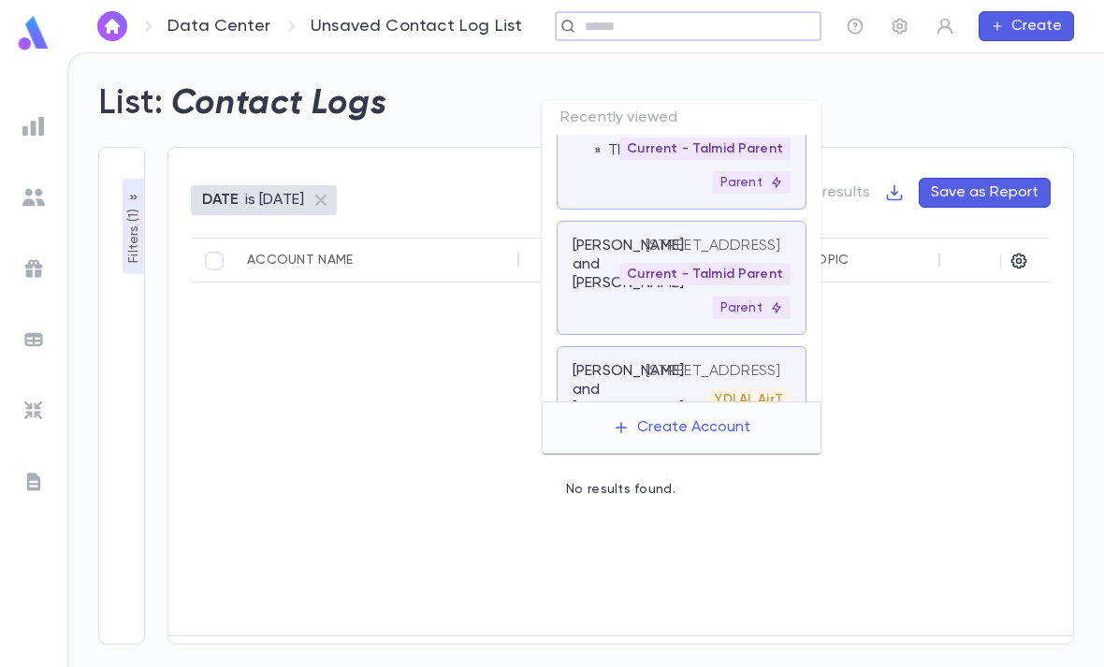
scroll to position [262, 0]
click at [715, 96] on p "56 Lexington Ave, Edison NJ 08817" at bounding box center [714, 87] width 136 height 19
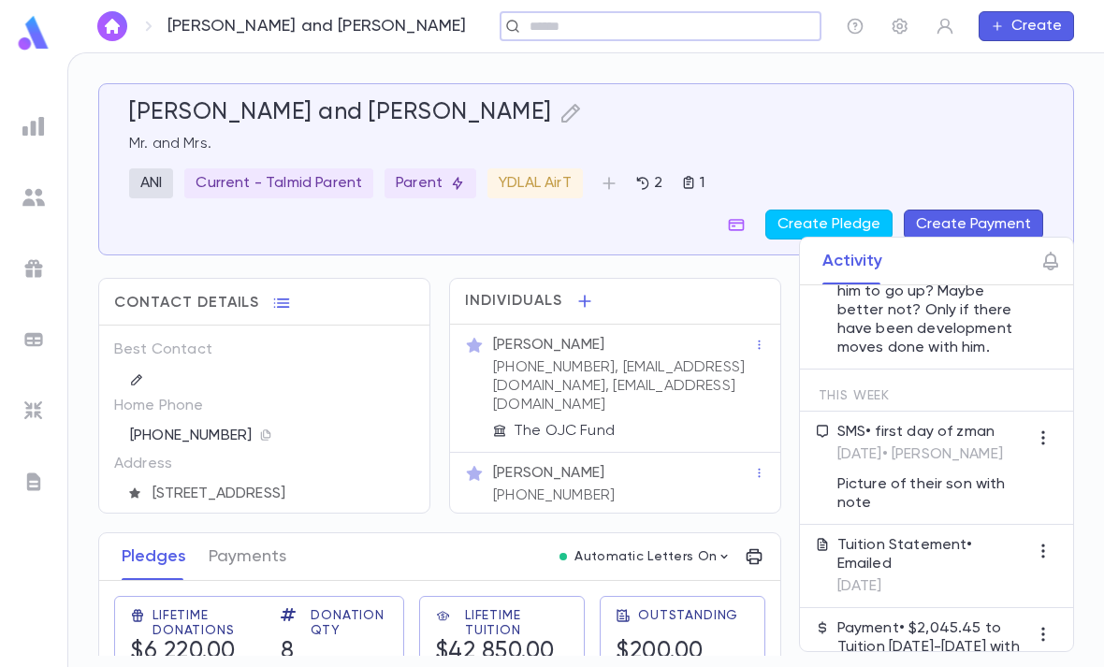
scroll to position [358, 0]
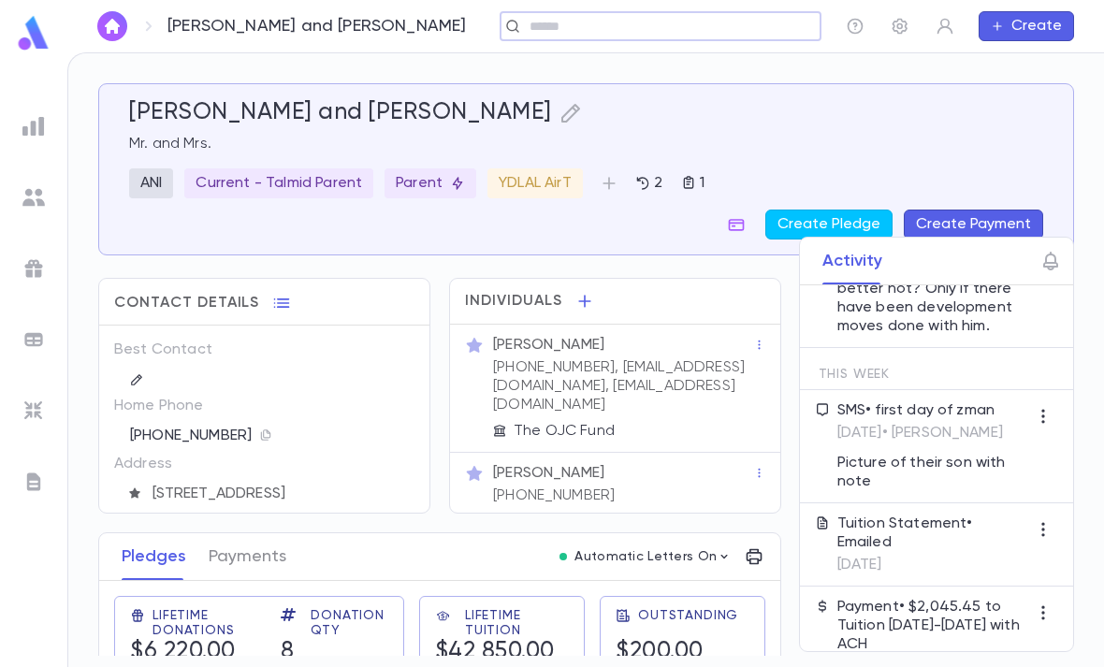
click at [31, 129] on img at bounding box center [33, 126] width 22 height 22
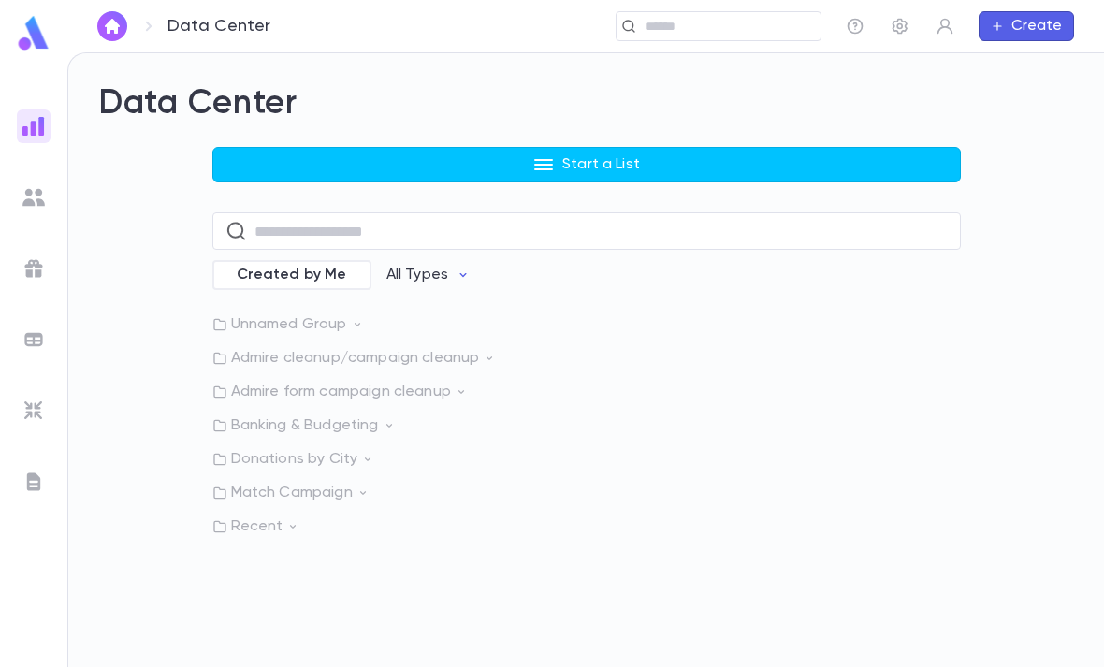
click at [642, 147] on button "Start a List" at bounding box center [586, 165] width 749 height 36
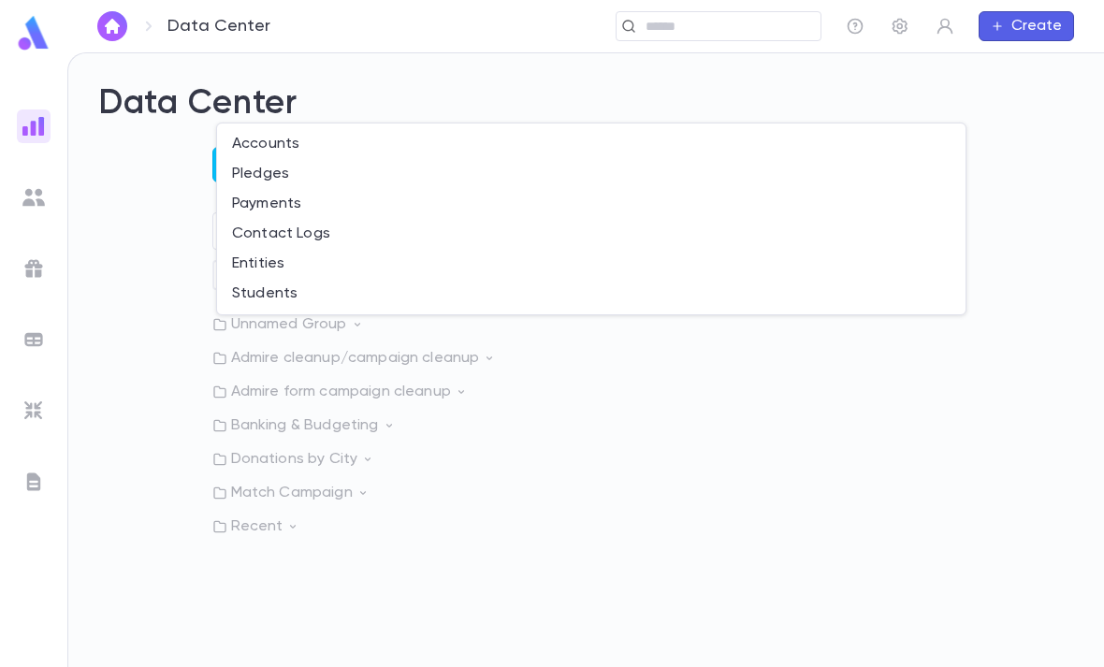
click at [334, 237] on li "Contact Logs" at bounding box center [591, 234] width 749 height 30
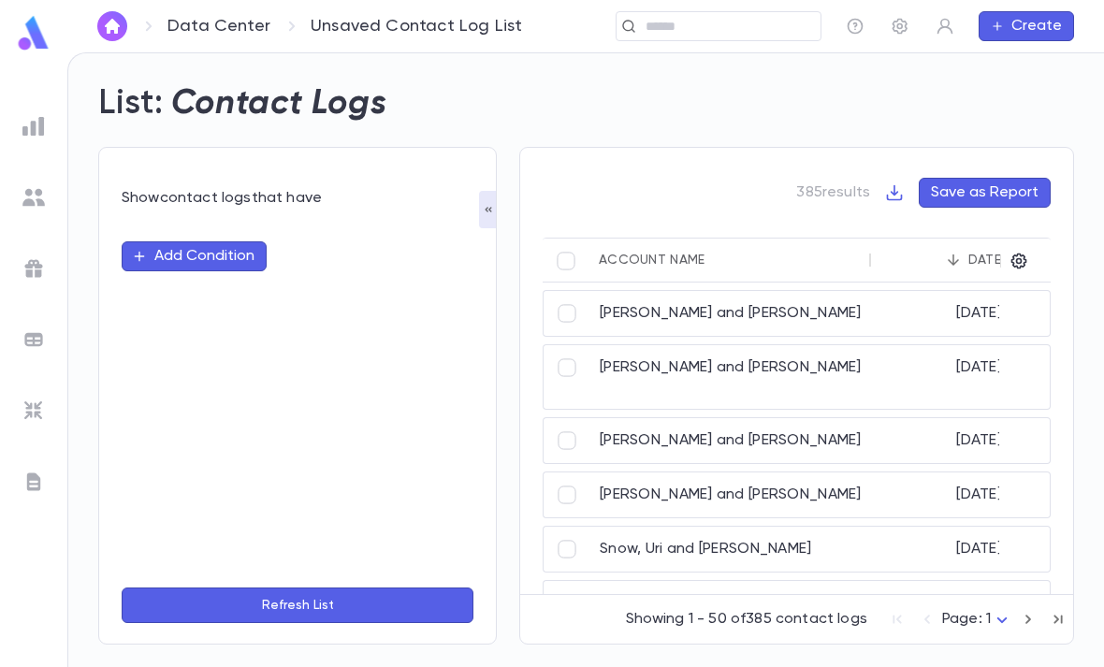
click at [202, 241] on button "Add Condition" at bounding box center [194, 256] width 145 height 30
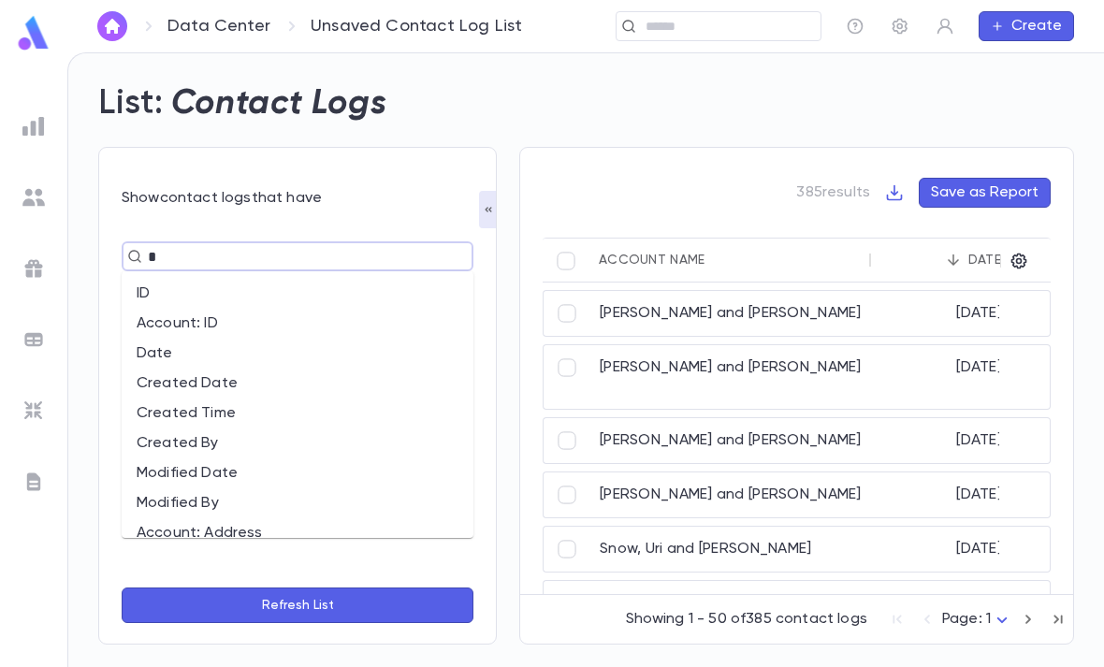
type input "**"
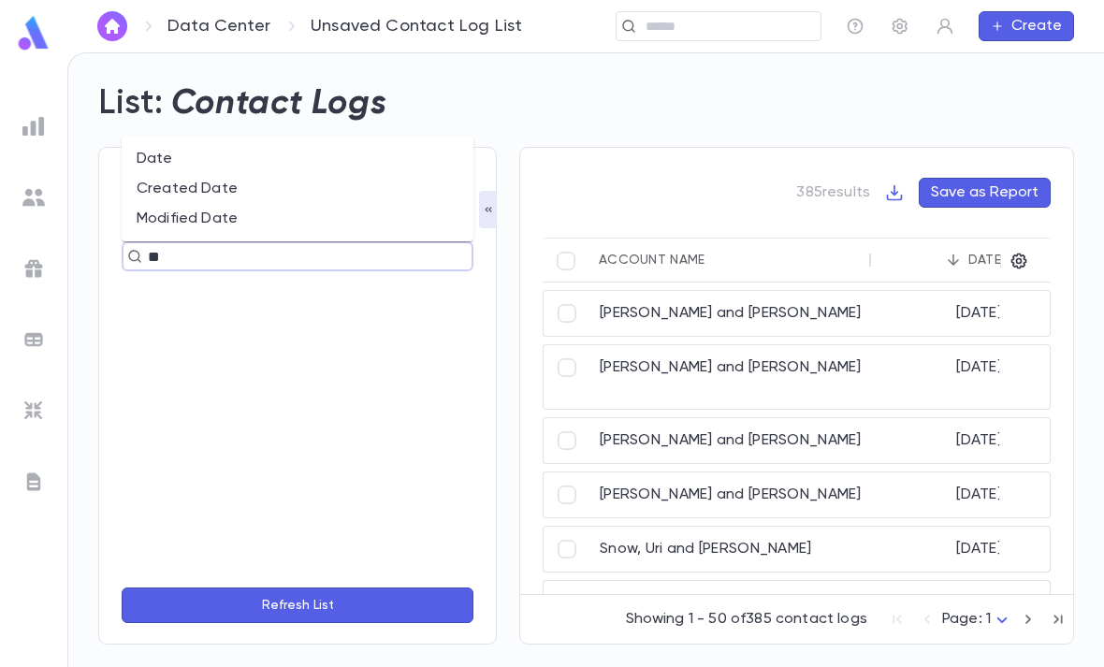
click at [260, 144] on li "Date" at bounding box center [298, 159] width 352 height 30
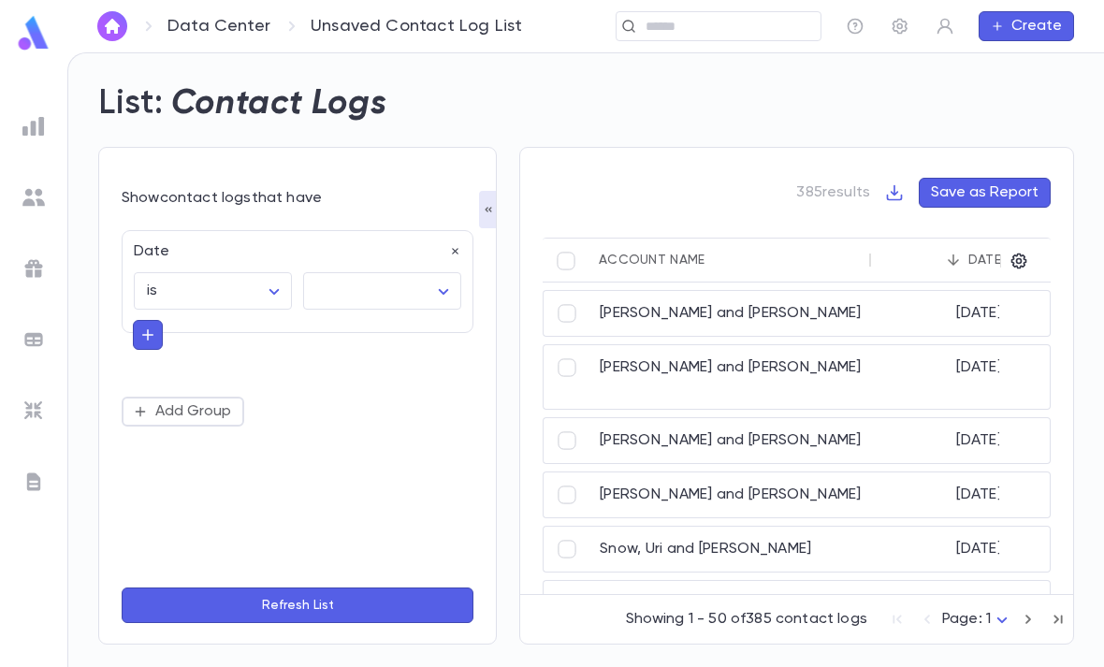
click at [378, 225] on body "Data Center Unsaved Contact Log List ​ Create List: Contact Logs Show contact l…" at bounding box center [552, 359] width 1104 height 615
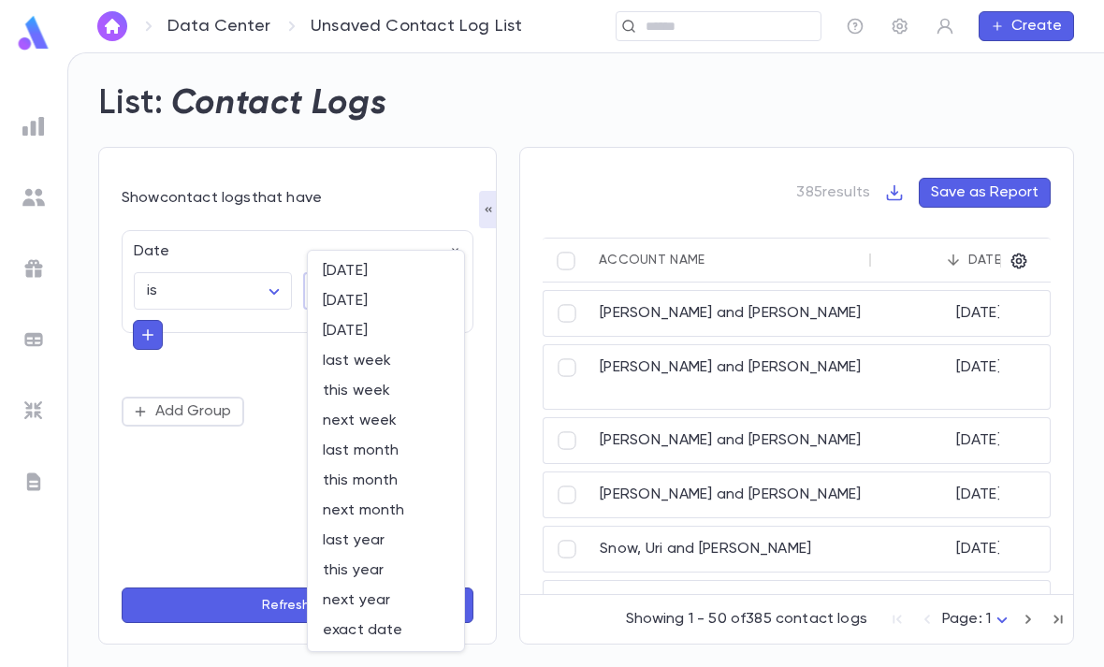
click at [396, 304] on span "yesterday" at bounding box center [386, 301] width 126 height 19
type input "*********"
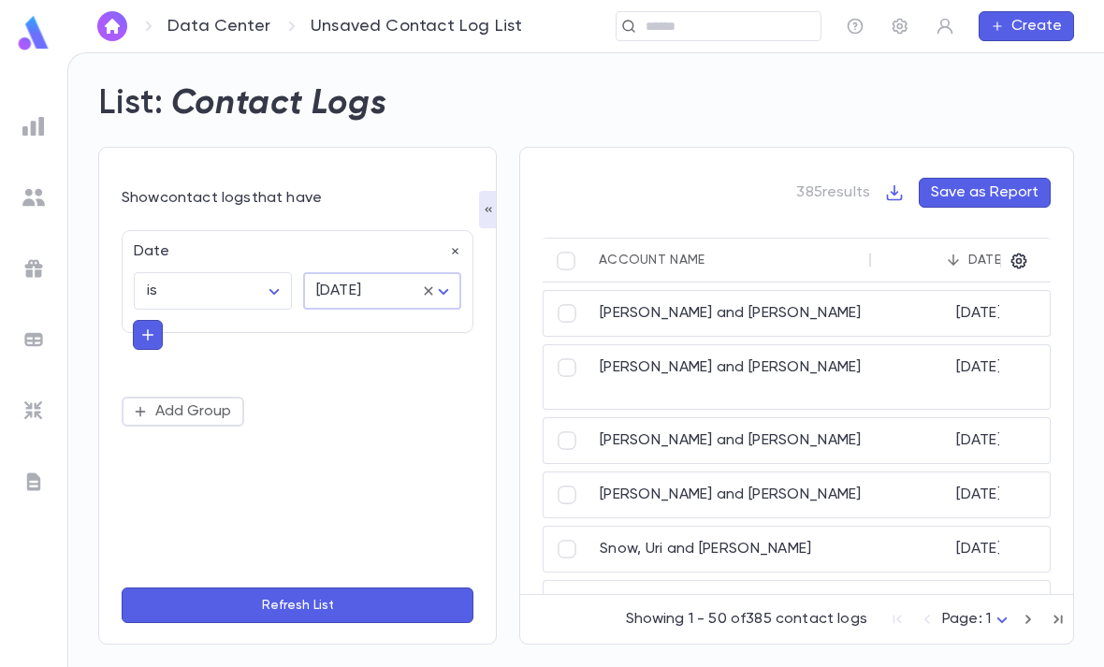
click at [313, 617] on button "Refresh List" at bounding box center [298, 606] width 352 height 36
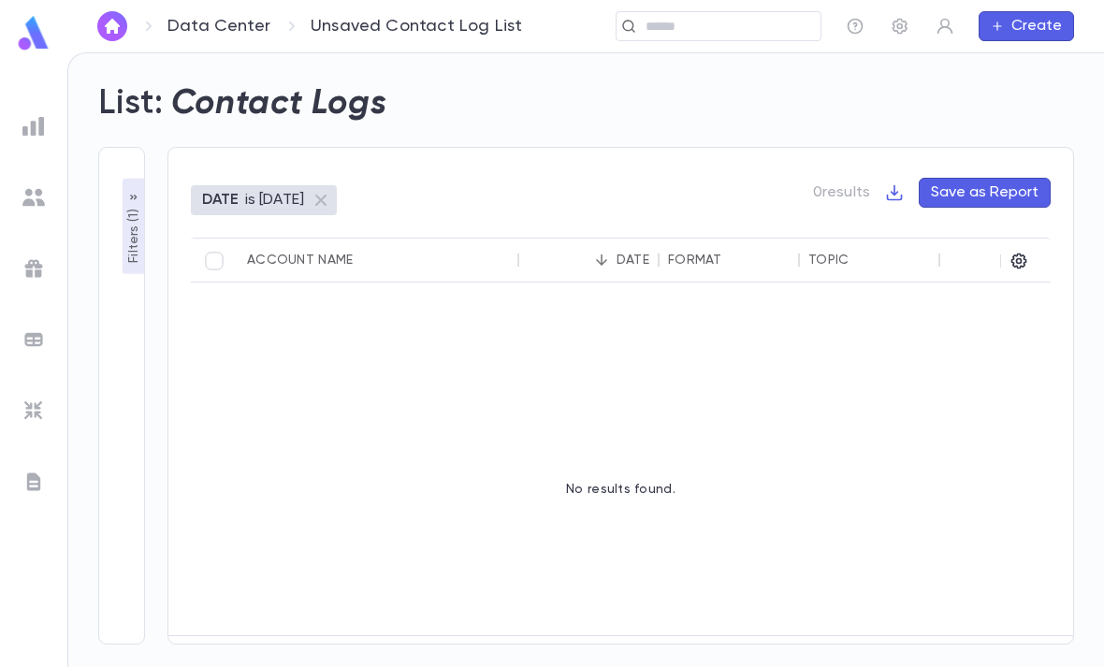
click at [124, 205] on p "Filters ( 1 )" at bounding box center [133, 234] width 19 height 58
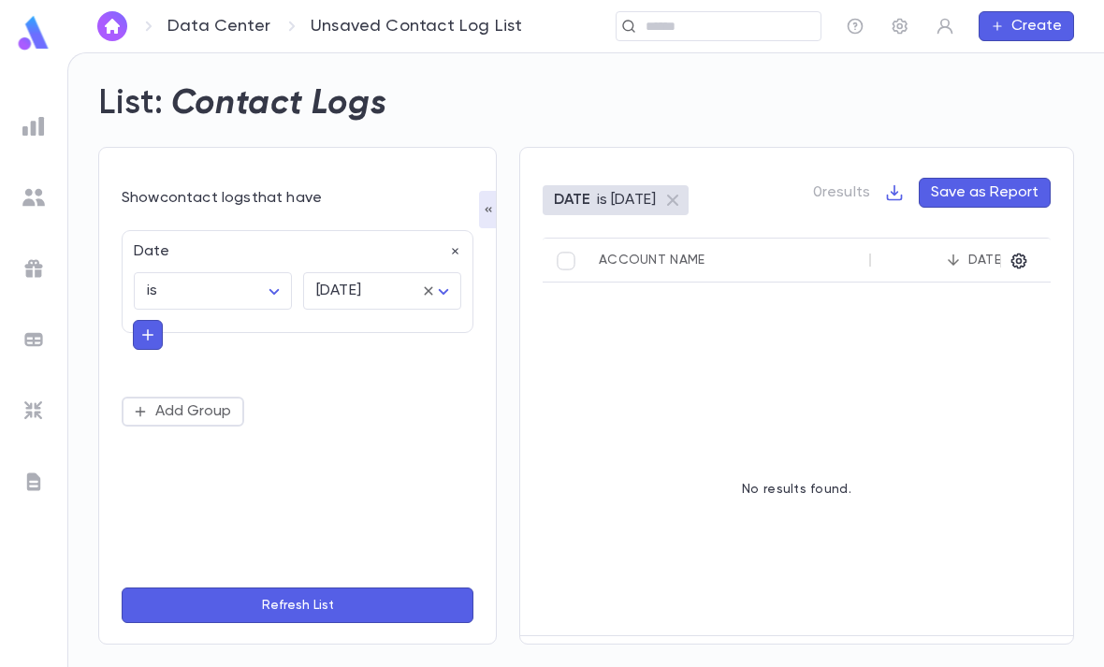
click at [388, 603] on button "Refresh List" at bounding box center [298, 606] width 352 height 36
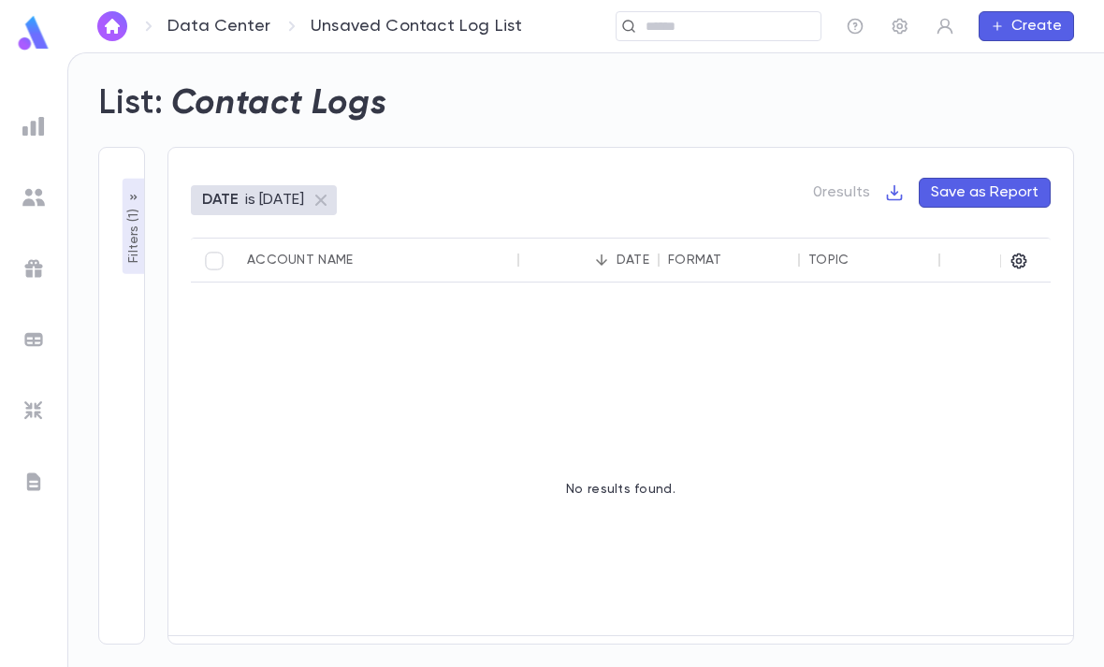
click at [124, 205] on p "Filters ( 1 )" at bounding box center [133, 234] width 19 height 58
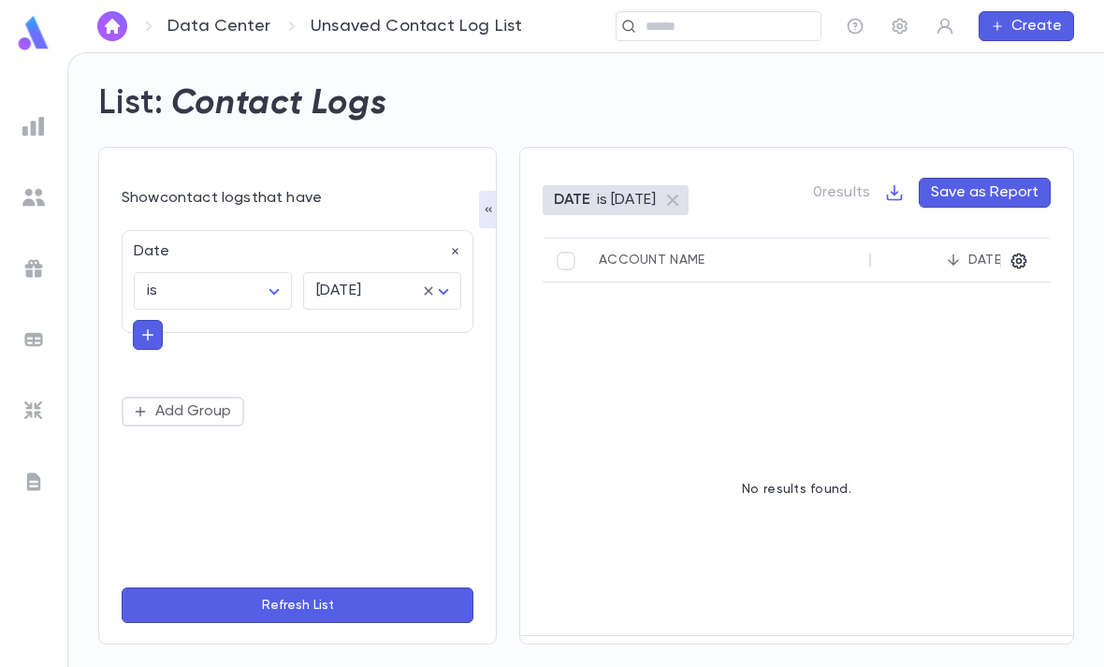
click at [426, 283] on icon at bounding box center [428, 291] width 17 height 17
click at [444, 231] on div "Date" at bounding box center [292, 246] width 339 height 30
click at [449, 245] on icon "button" at bounding box center [455, 251] width 13 height 13
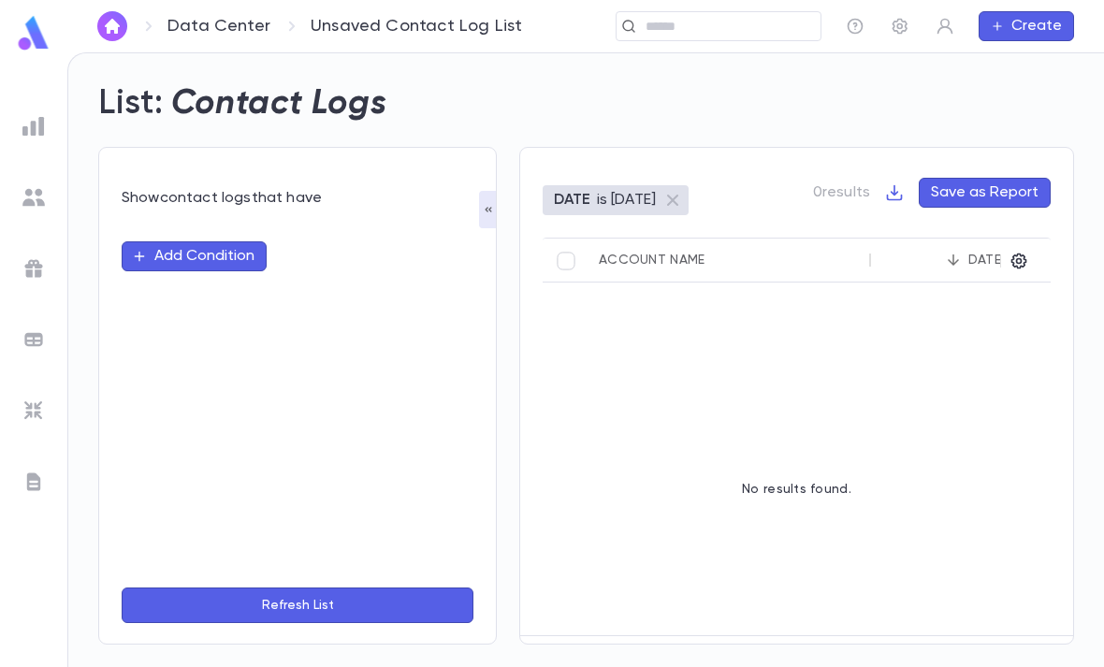
click at [378, 615] on button "Refresh List" at bounding box center [298, 606] width 352 height 36
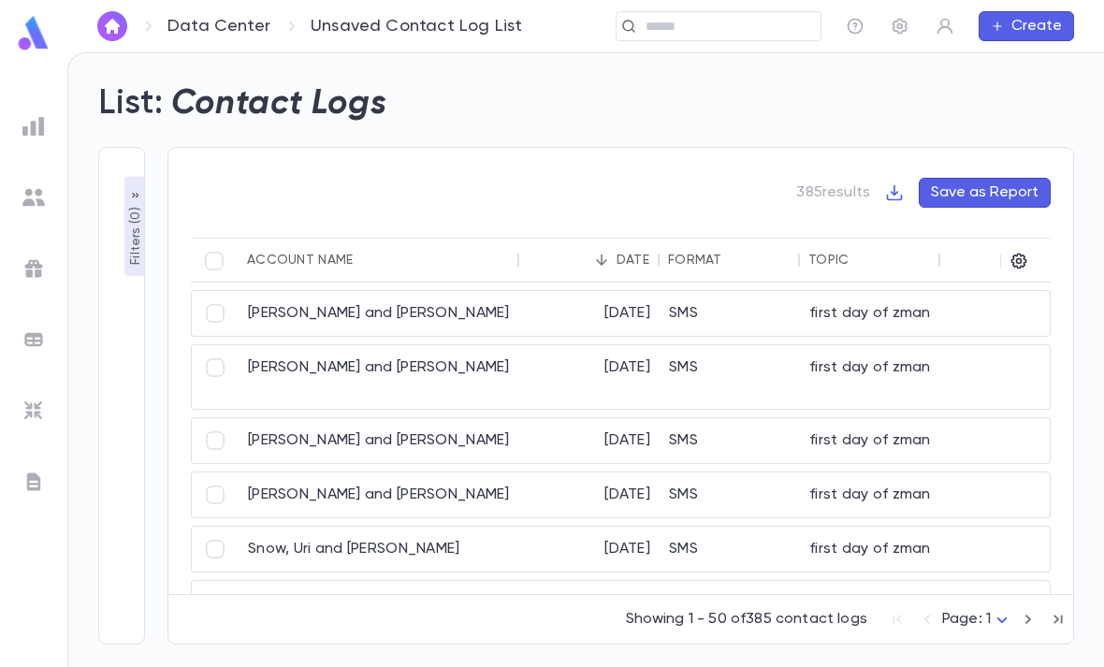
click at [117, 188] on div "Filters ( 0 ) Show contact logs that have Add Condition Refresh List" at bounding box center [121, 396] width 47 height 498
click at [124, 190] on button "Filters ( 0 )" at bounding box center [135, 226] width 22 height 99
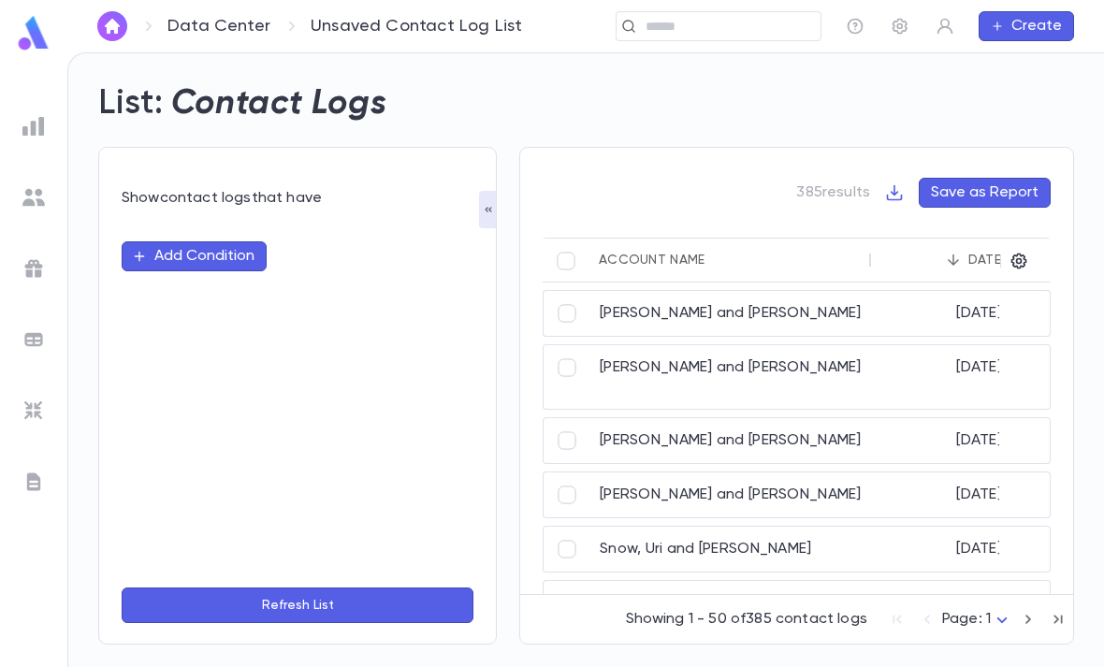
click at [209, 241] on button "Add Condition" at bounding box center [194, 256] width 145 height 30
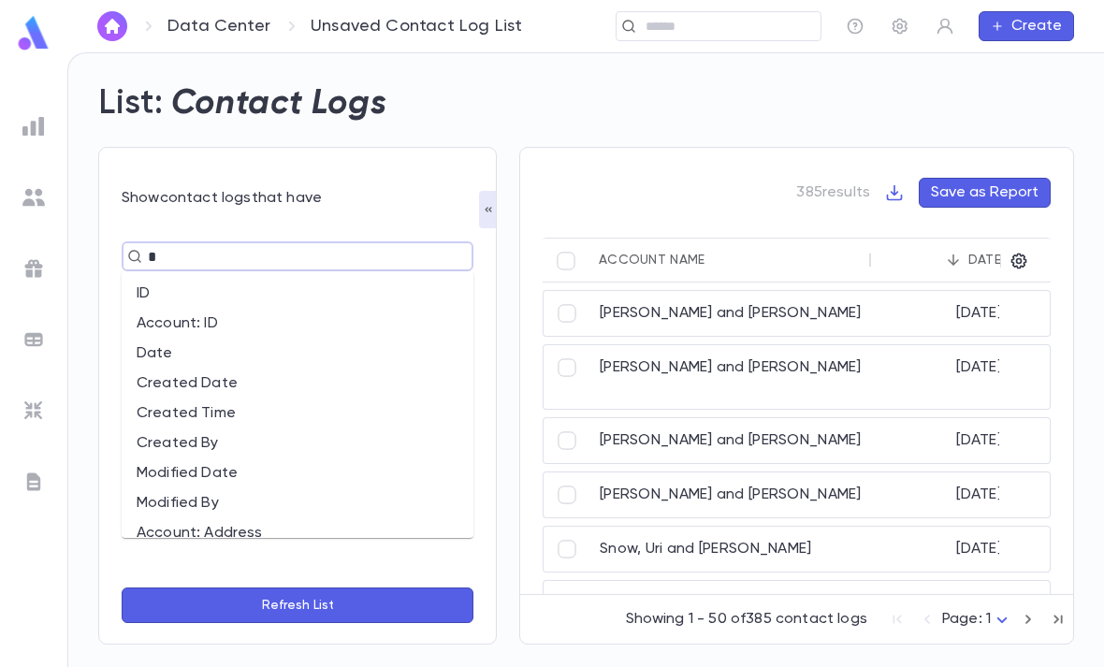
type input "**"
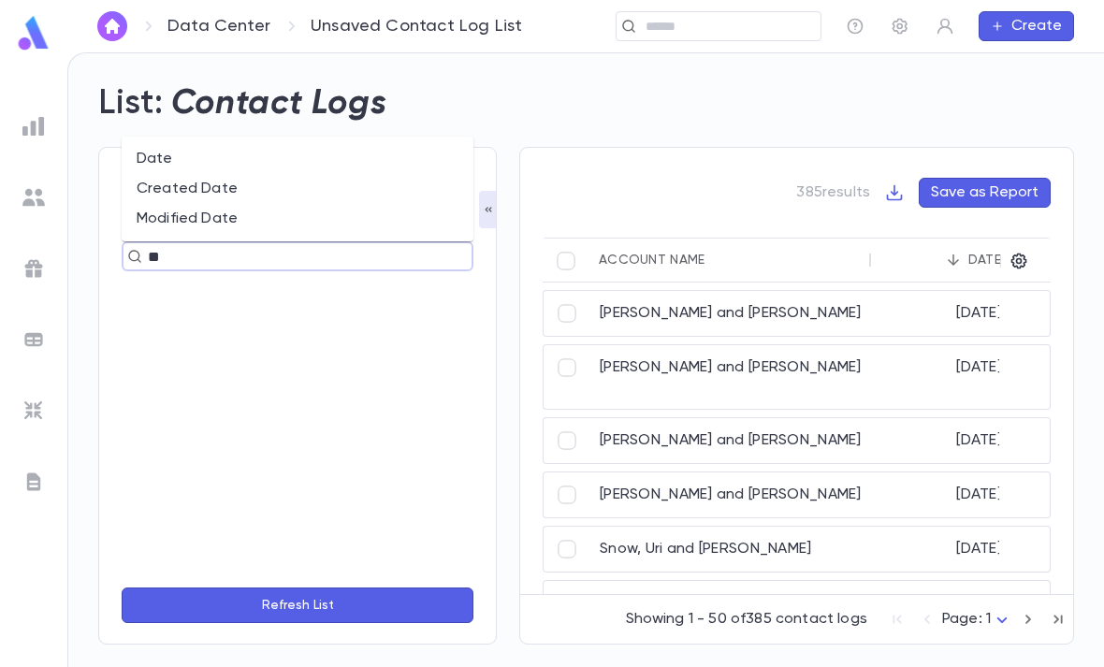
click at [251, 144] on li "Date" at bounding box center [298, 159] width 352 height 30
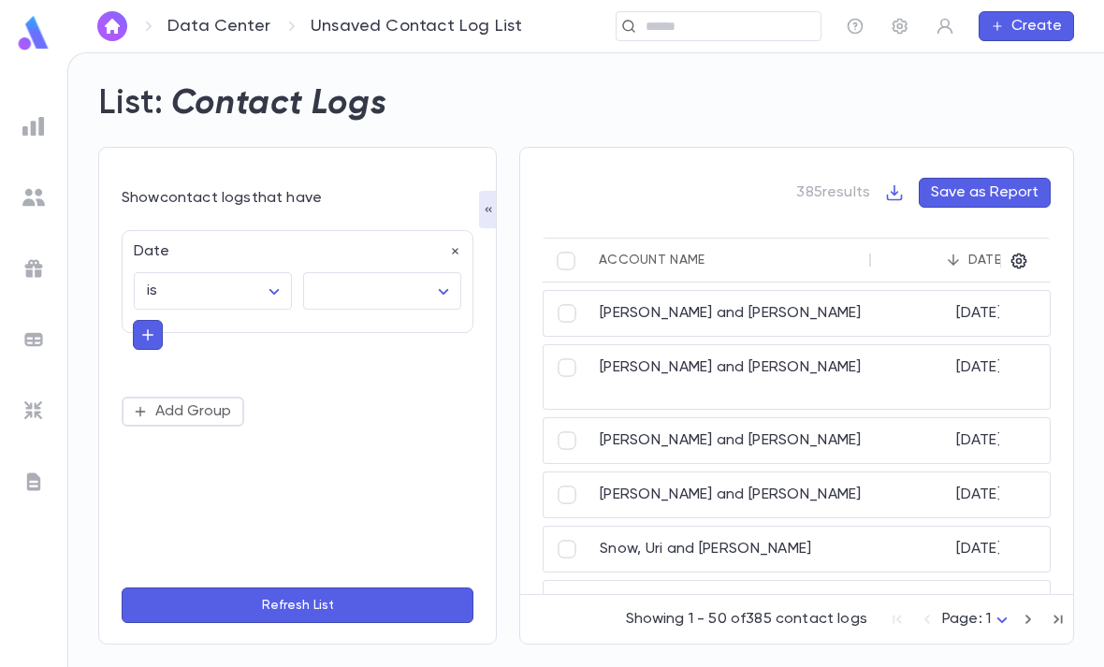
click at [263, 238] on body "Data Center Unsaved Contact Log List ​ Create List: Contact Logs Show contact l…" at bounding box center [552, 359] width 1104 height 615
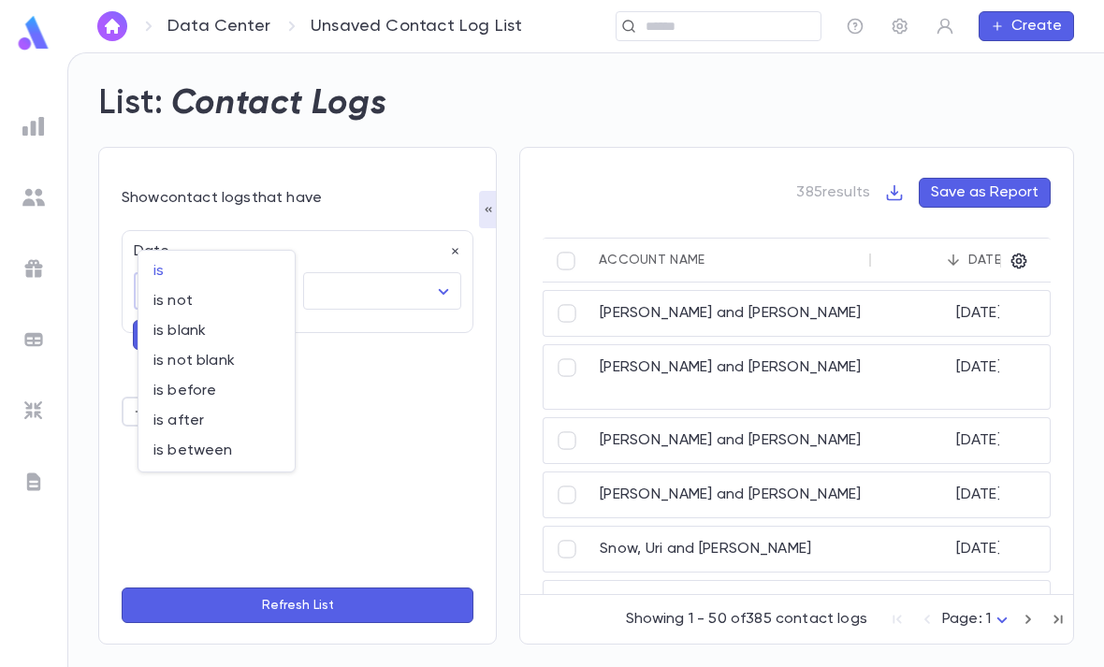
click at [402, 218] on div at bounding box center [552, 333] width 1104 height 667
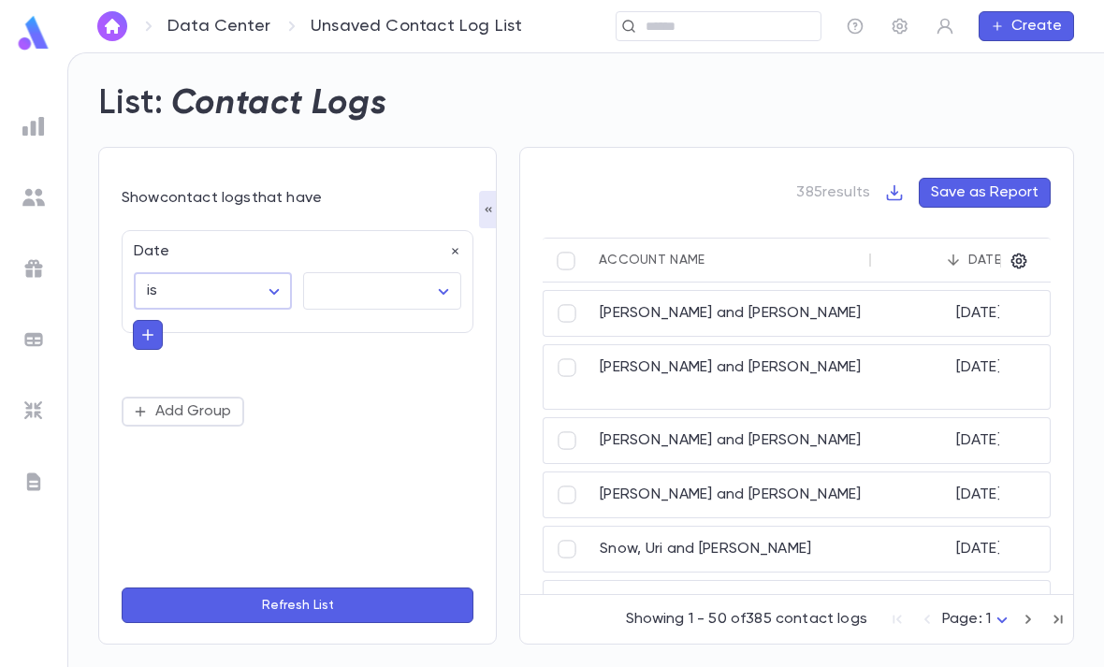
click at [422, 234] on body "Data Center Unsaved Contact Log List ​ Create List: Contact Logs Show contact l…" at bounding box center [552, 359] width 1104 height 615
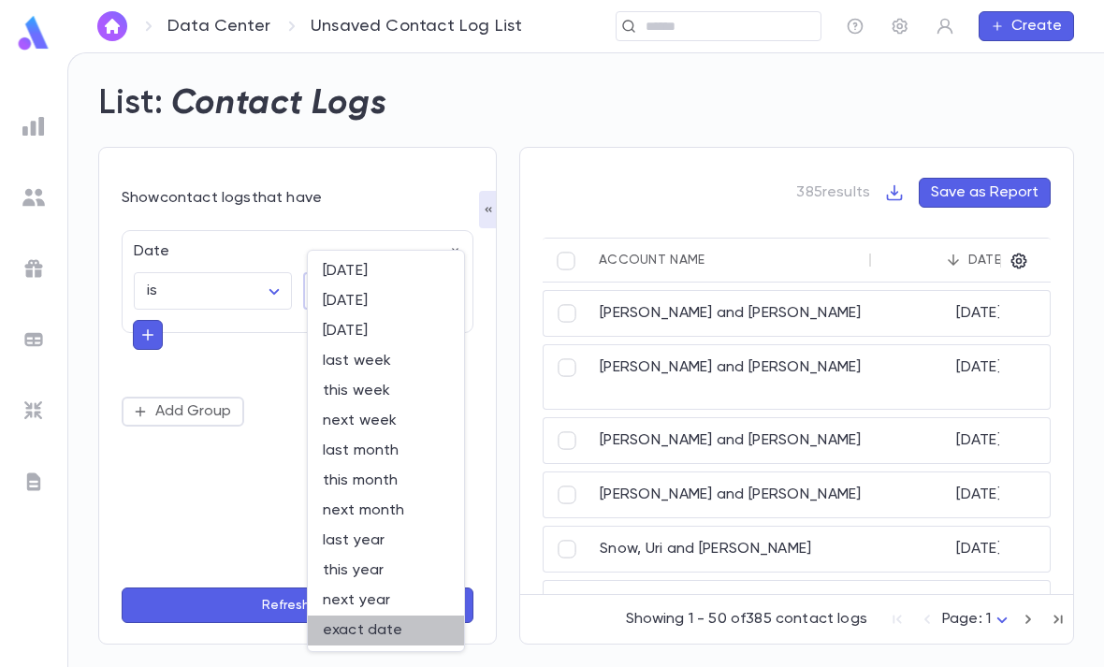
click at [379, 633] on span "exact date" at bounding box center [386, 630] width 126 height 19
type input "*********"
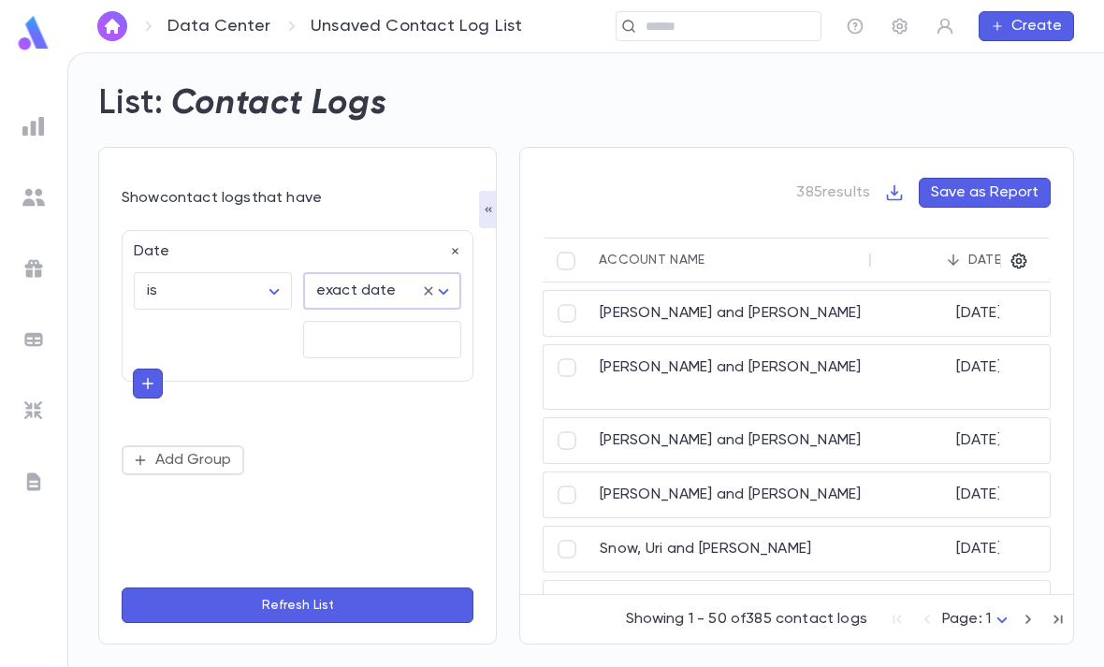
click at [384, 322] on input "Choose date" at bounding box center [382, 340] width 158 height 36
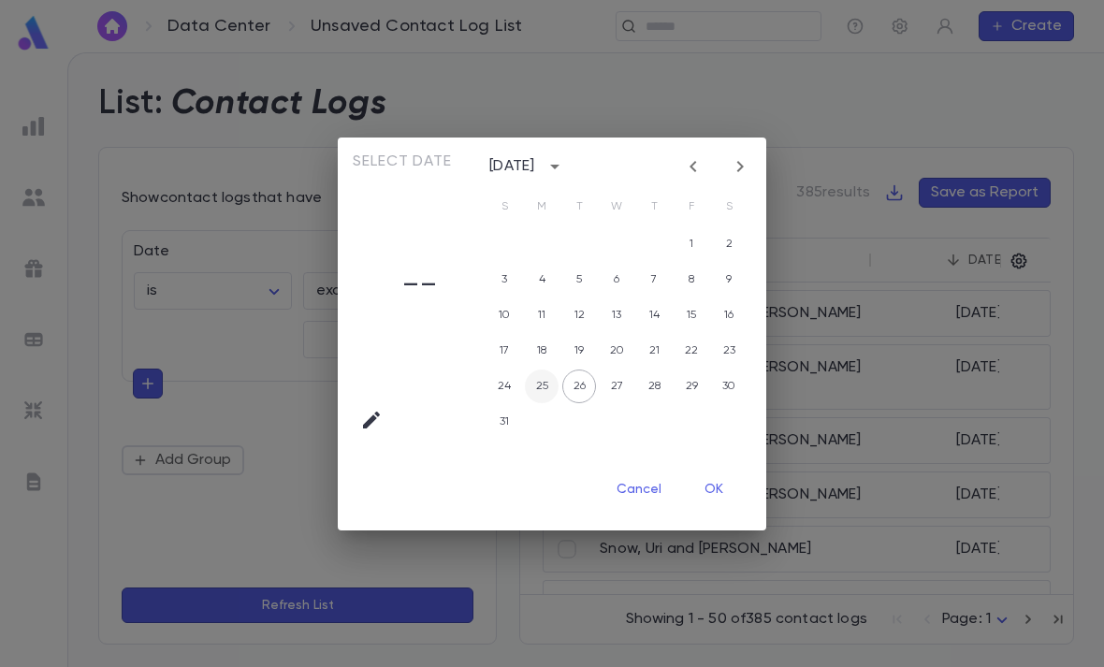
click at [543, 390] on button "25" at bounding box center [542, 387] width 34 height 34
type input "**********"
click at [734, 491] on button "OK" at bounding box center [714, 491] width 60 height 36
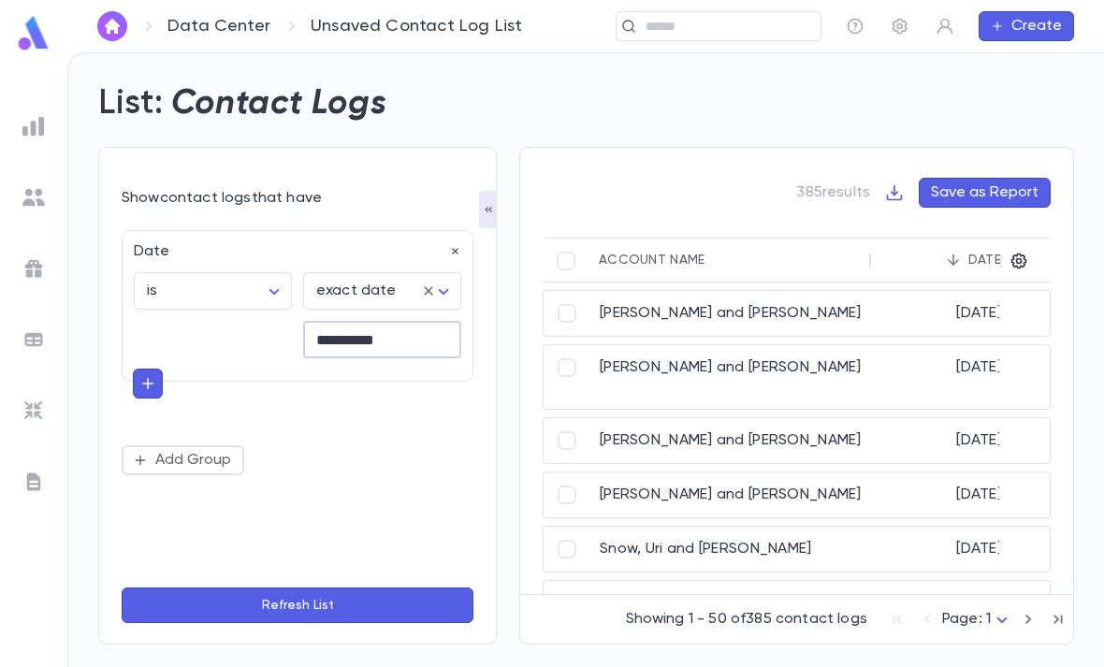
click at [371, 616] on button "Refresh List" at bounding box center [298, 606] width 352 height 36
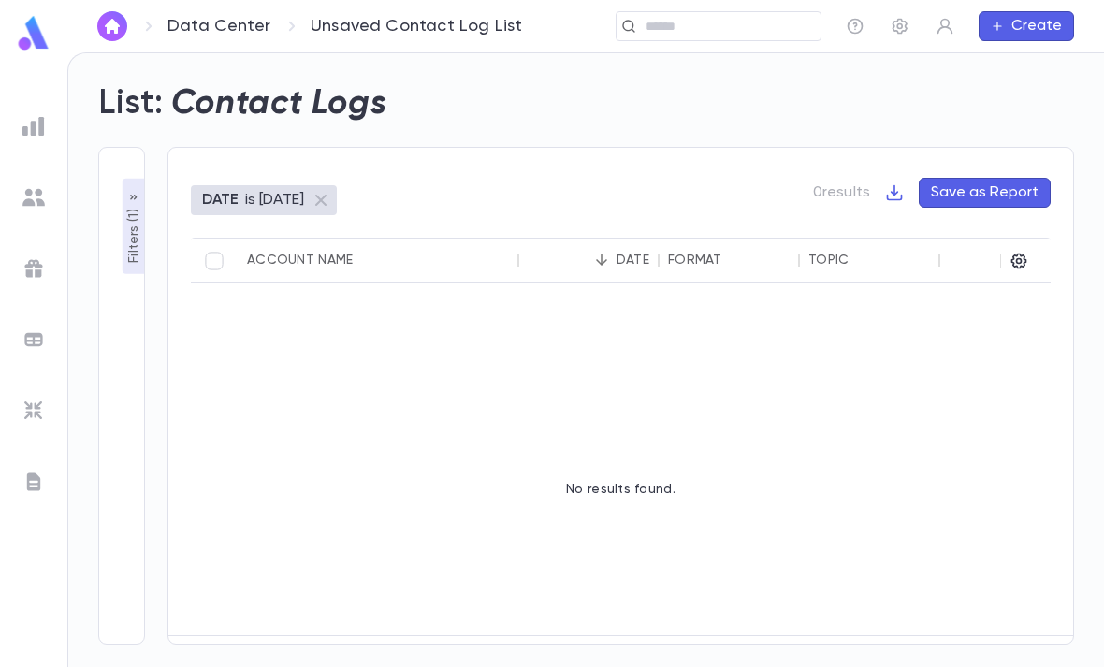
click at [124, 205] on p "Filters ( 1 )" at bounding box center [133, 234] width 19 height 58
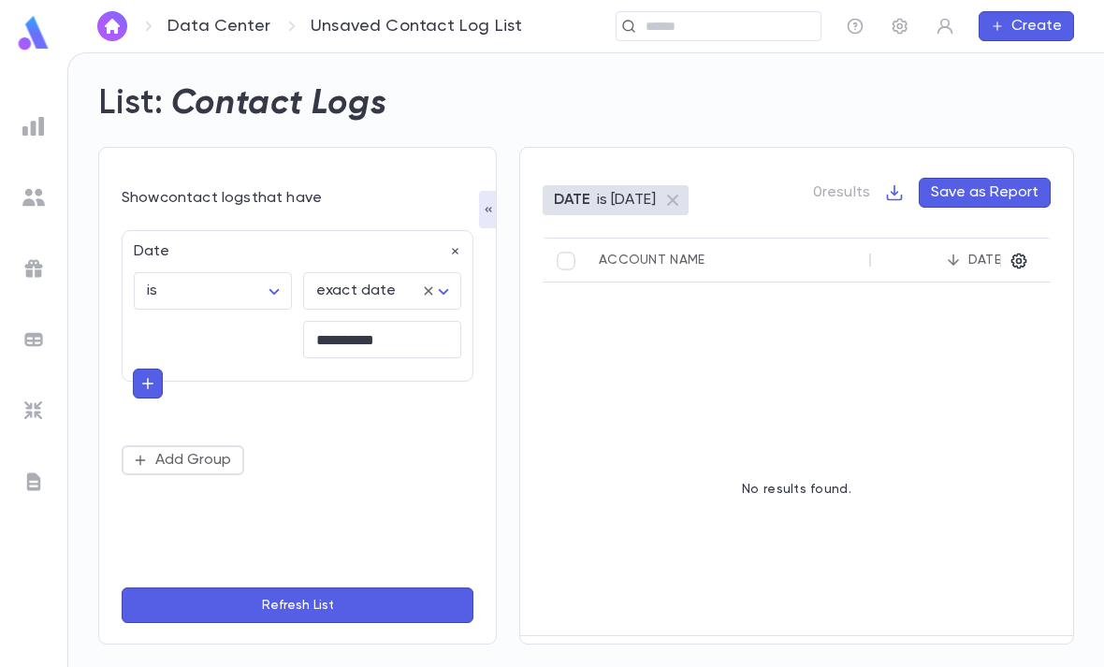
click at [458, 245] on icon "button" at bounding box center [455, 251] width 13 height 13
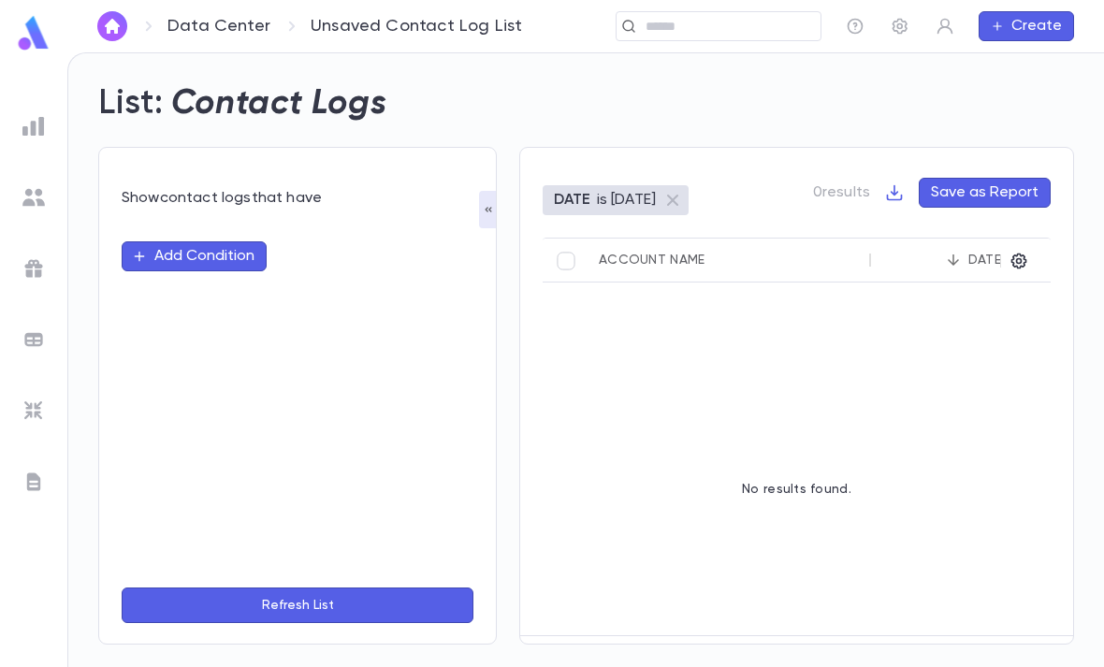
click at [232, 241] on button "Add Condition" at bounding box center [194, 256] width 145 height 30
type input "*"
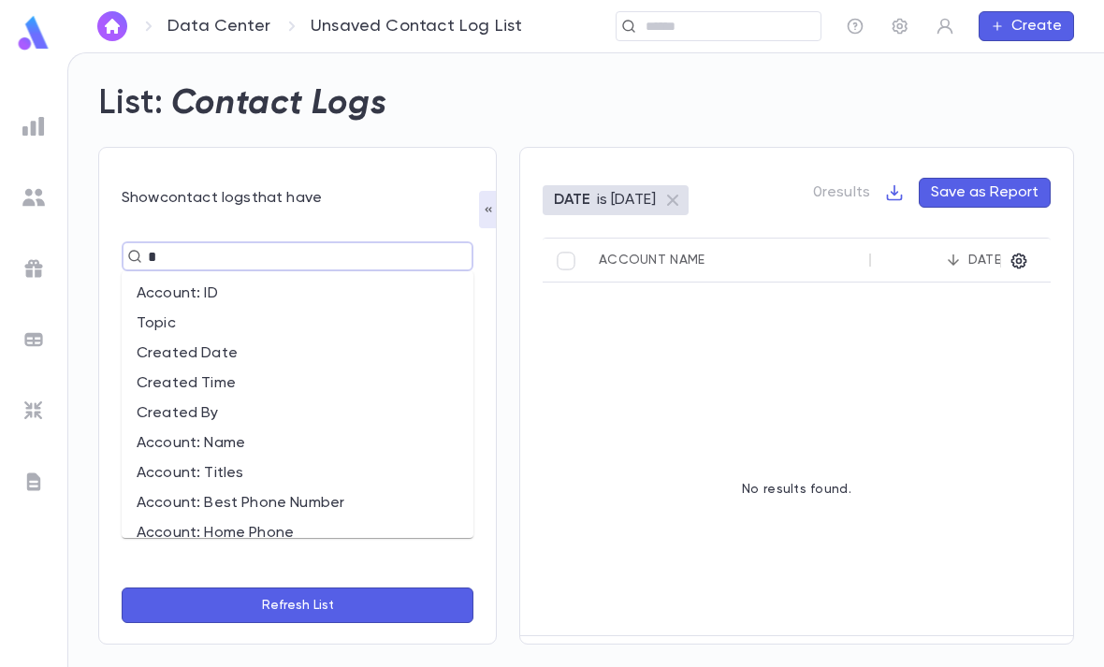
type input "**"
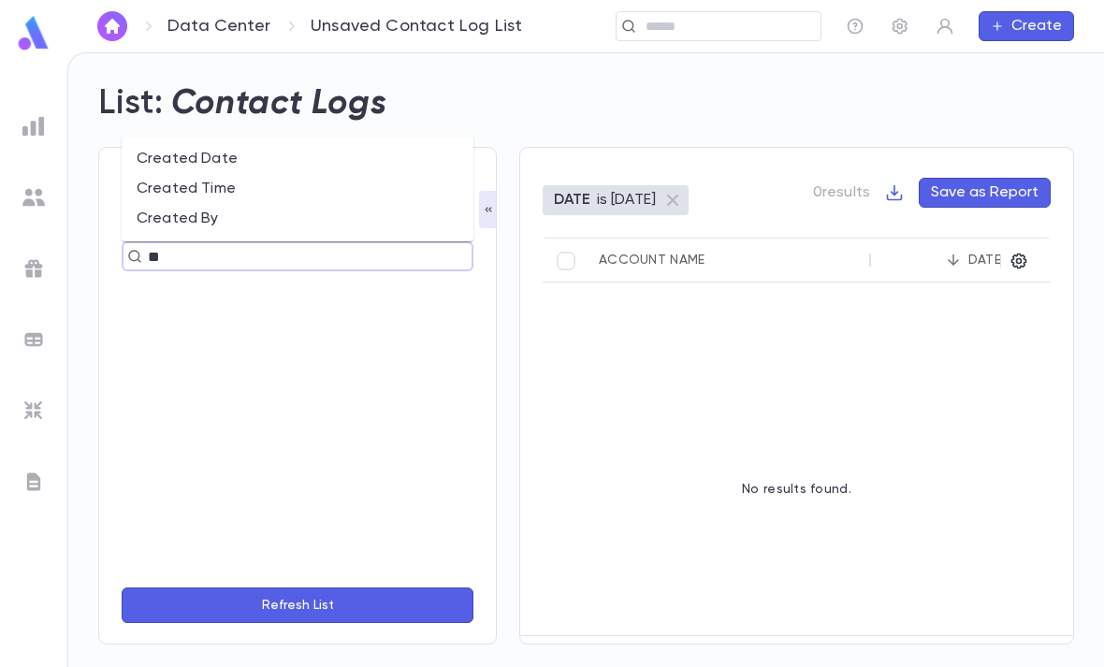
click at [298, 144] on li "Created Date" at bounding box center [298, 159] width 352 height 30
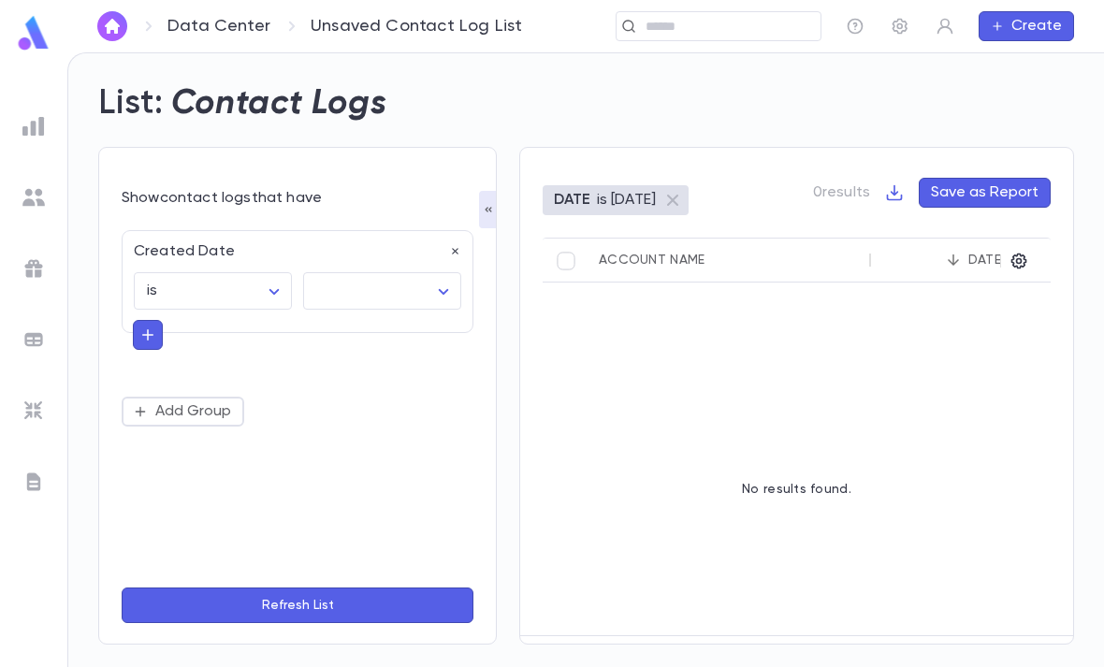
click at [393, 228] on body "Data Center Unsaved Contact Log List ​ Create List: Contact Logs Show contact l…" at bounding box center [552, 359] width 1104 height 615
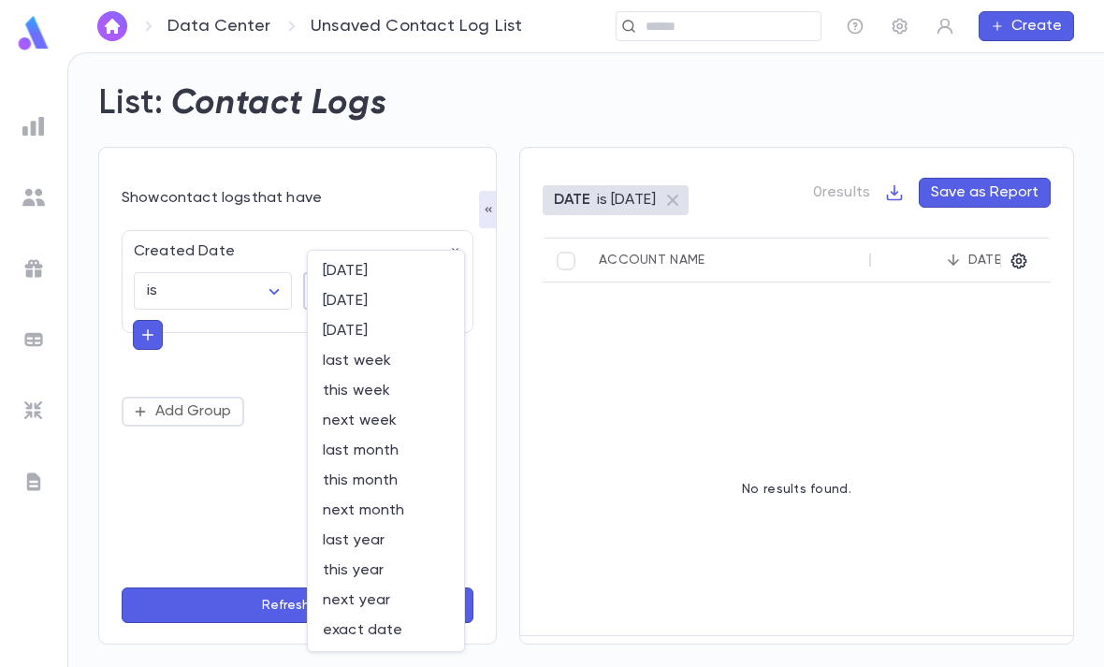
click at [397, 308] on span "yesterday" at bounding box center [386, 301] width 126 height 19
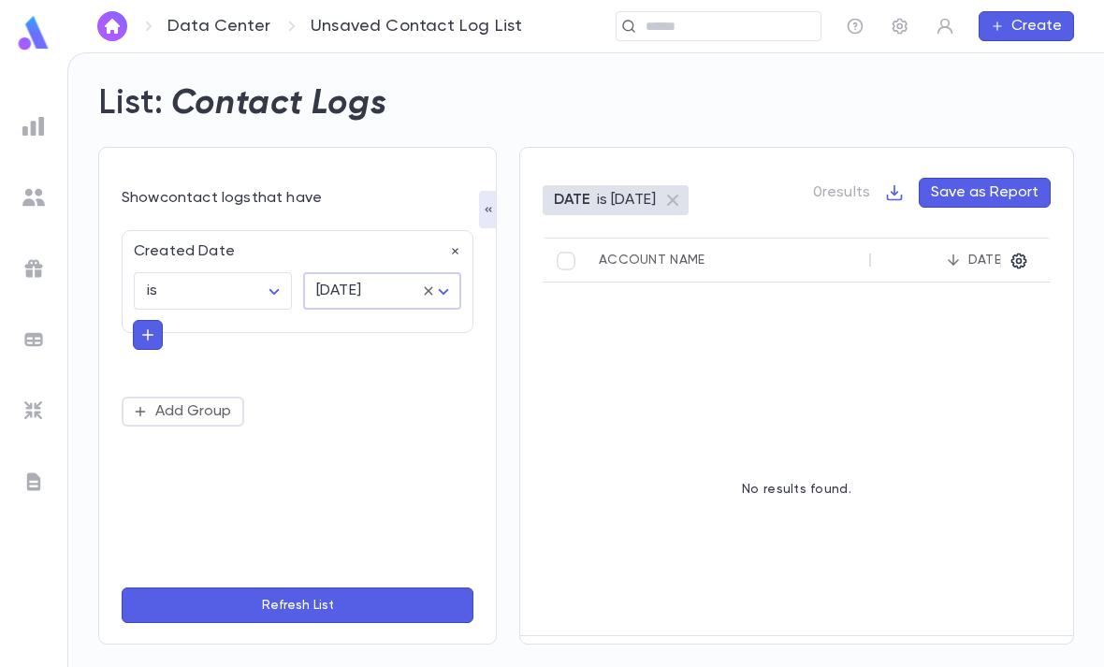
click at [415, 224] on body "Data Center Unsaved Contact Log List ​ Create List: Contact Logs Show contact l…" at bounding box center [552, 359] width 1104 height 615
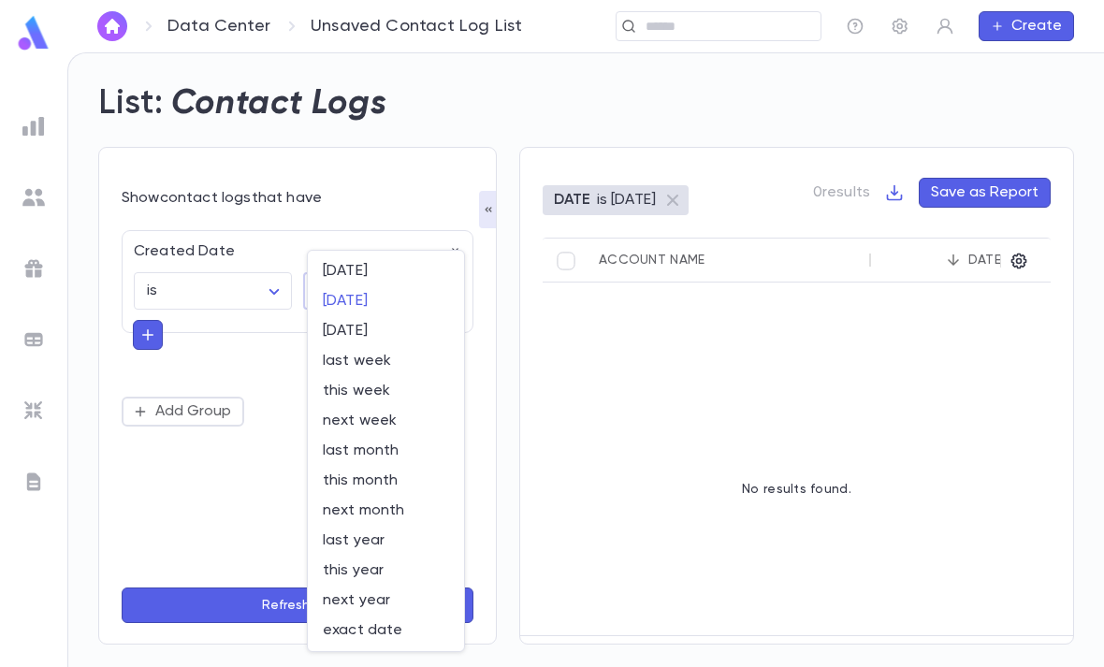
click at [376, 274] on span "today" at bounding box center [386, 271] width 126 height 19
type input "*****"
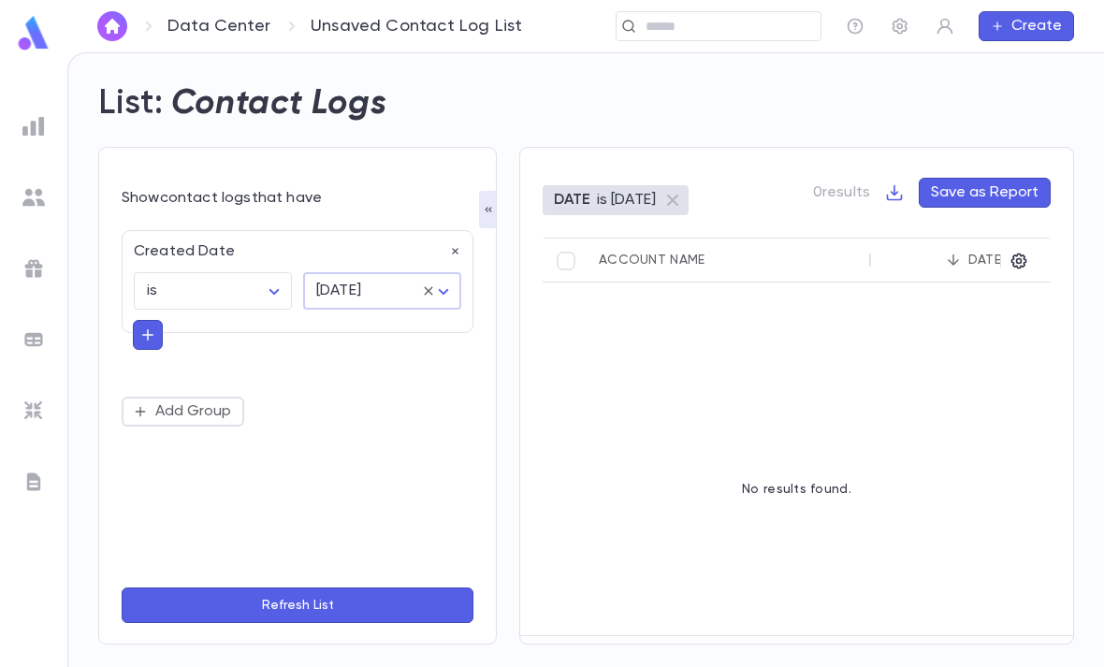
click at [325, 601] on button "Refresh List" at bounding box center [298, 606] width 352 height 36
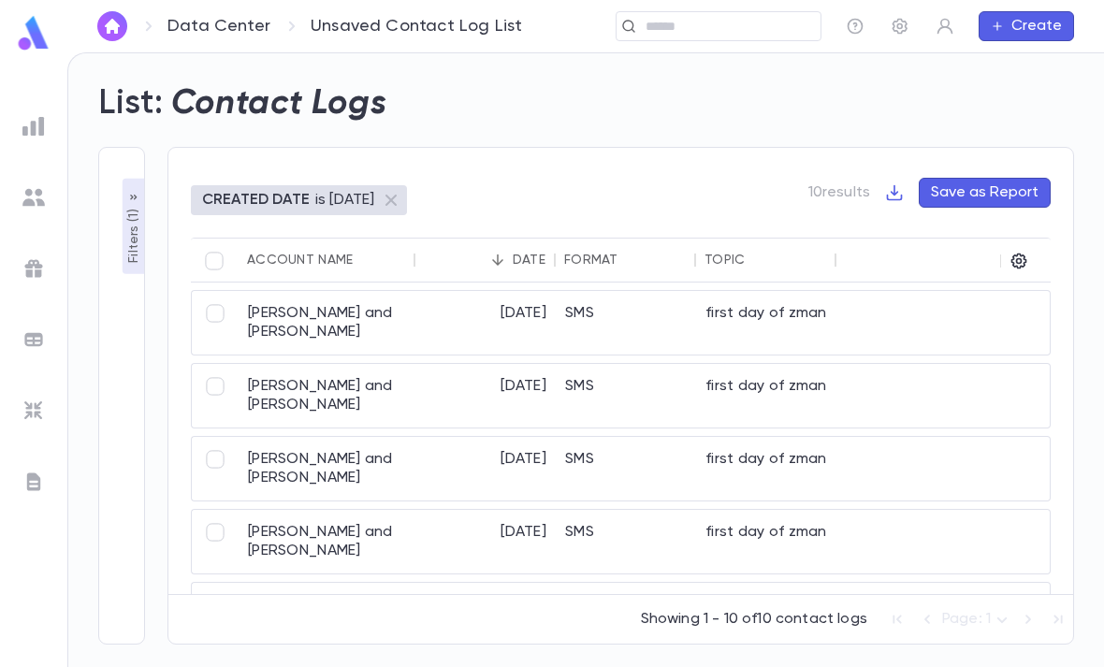
click at [1021, 254] on icon "button" at bounding box center [1019, 262] width 16 height 16
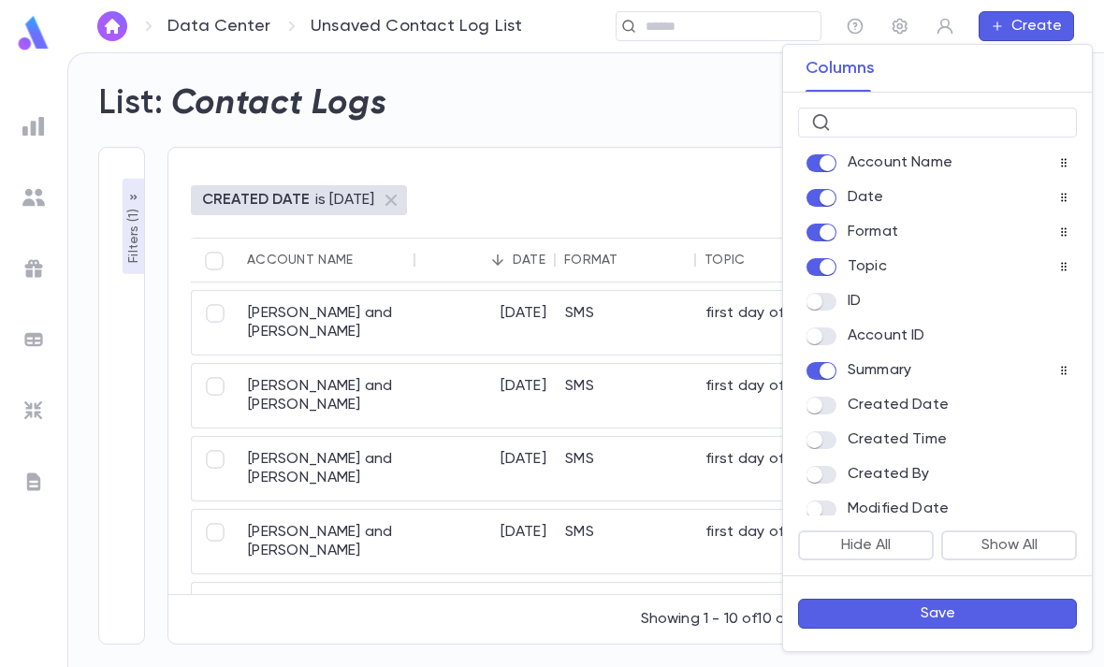
click at [673, 127] on div at bounding box center [552, 333] width 1104 height 667
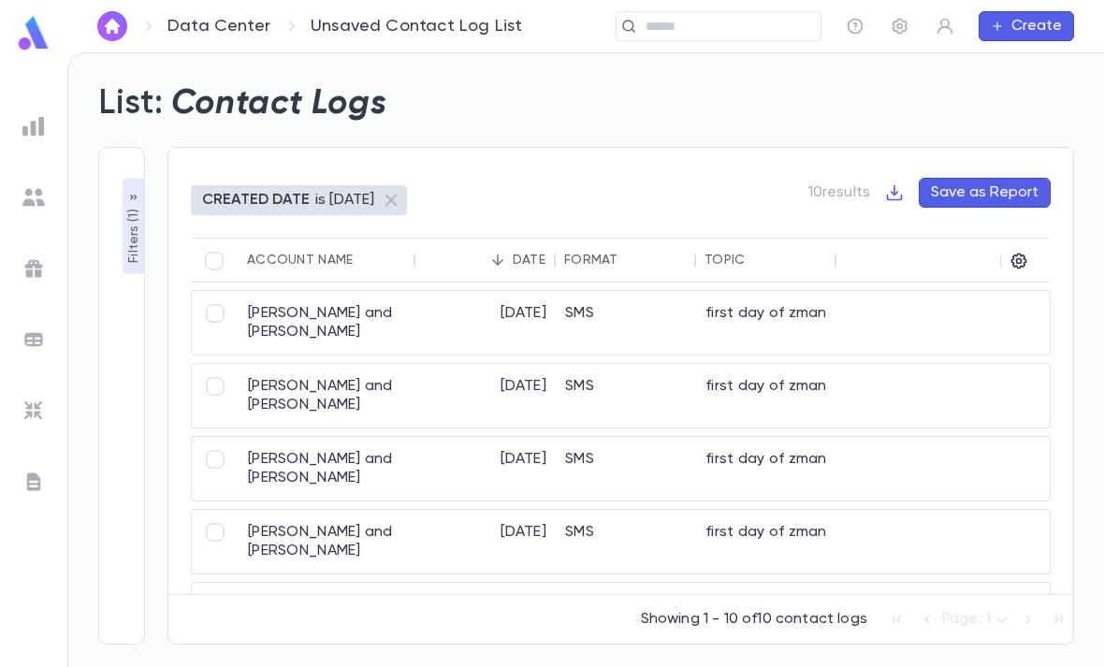
click at [1010, 239] on div at bounding box center [1000, 261] width 22 height 45
click at [1023, 254] on icon "button" at bounding box center [1019, 262] width 16 height 16
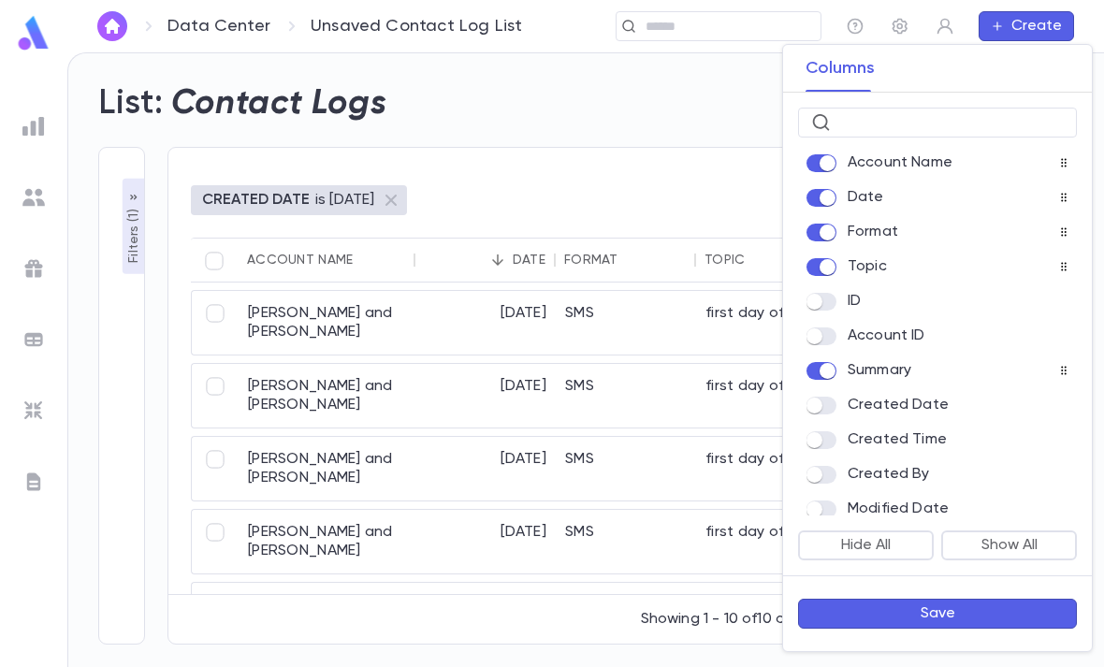
click at [953, 618] on button "Save" at bounding box center [937, 614] width 279 height 30
